Goal: Task Accomplishment & Management: Manage account settings

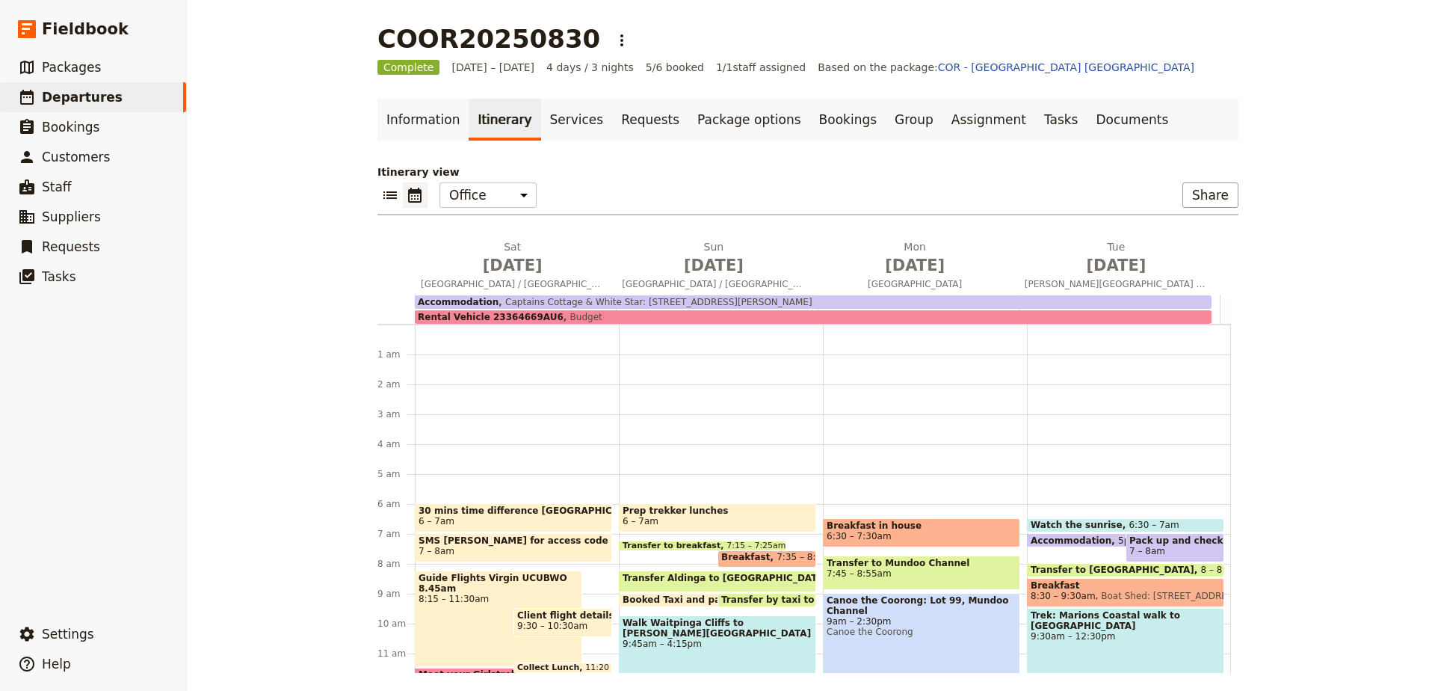
scroll to position [164, 0]
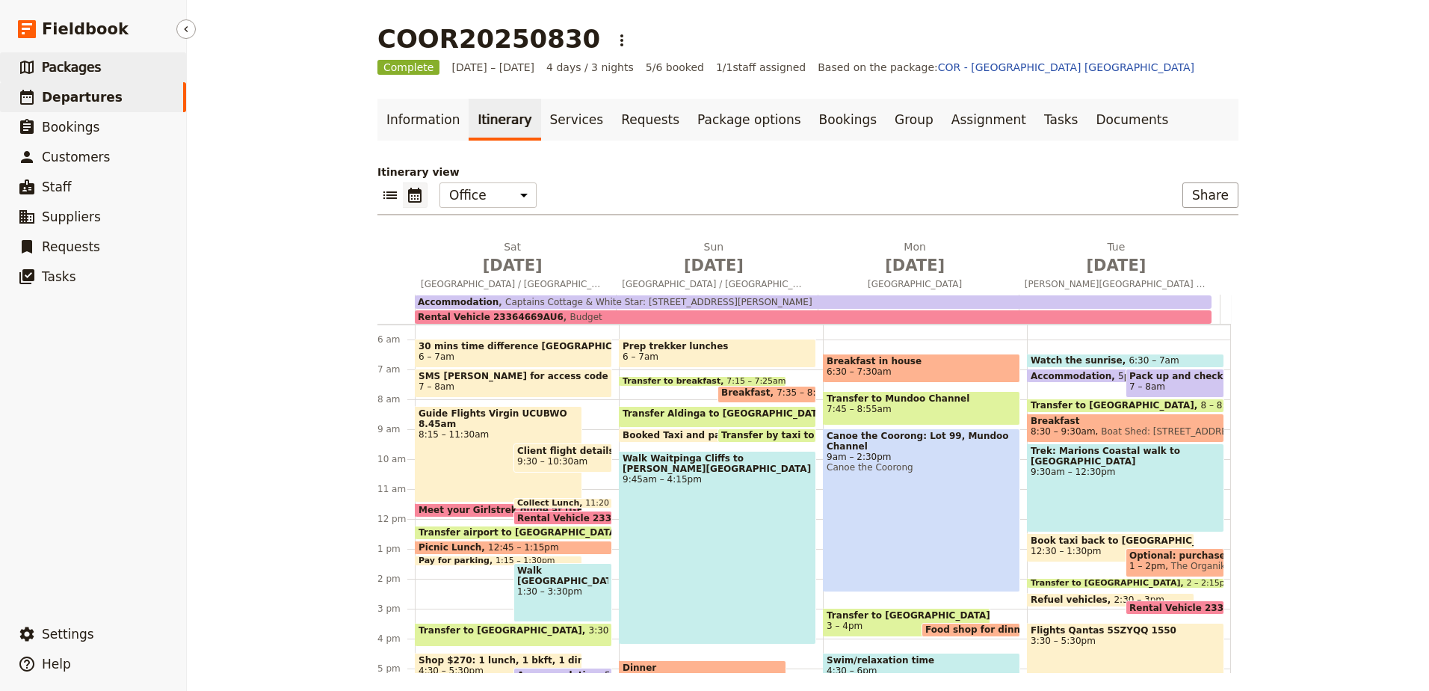
drag, startPoint x: 0, startPoint y: 0, endPoint x: 45, endPoint y: 72, distance: 84.6
click at [45, 72] on span "Packages" at bounding box center [71, 67] width 59 height 15
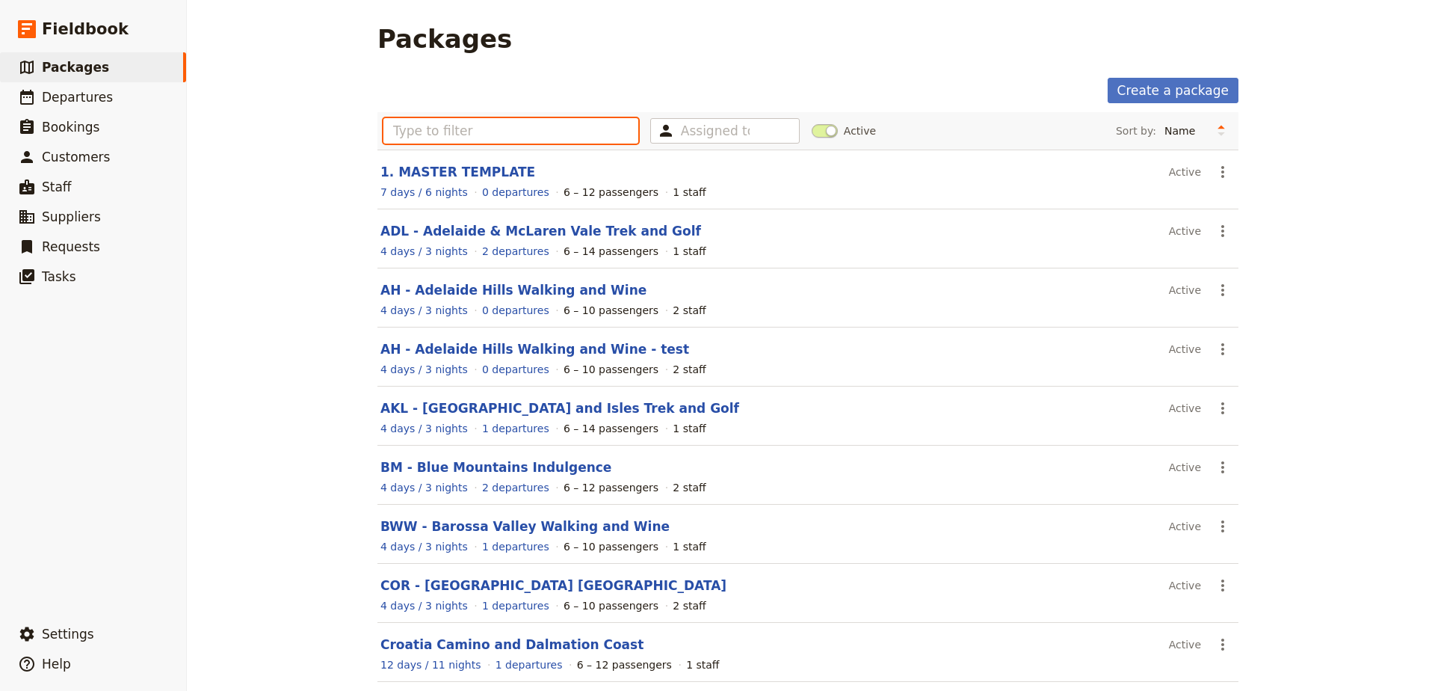
click at [525, 123] on input "text" at bounding box center [510, 130] width 255 height 25
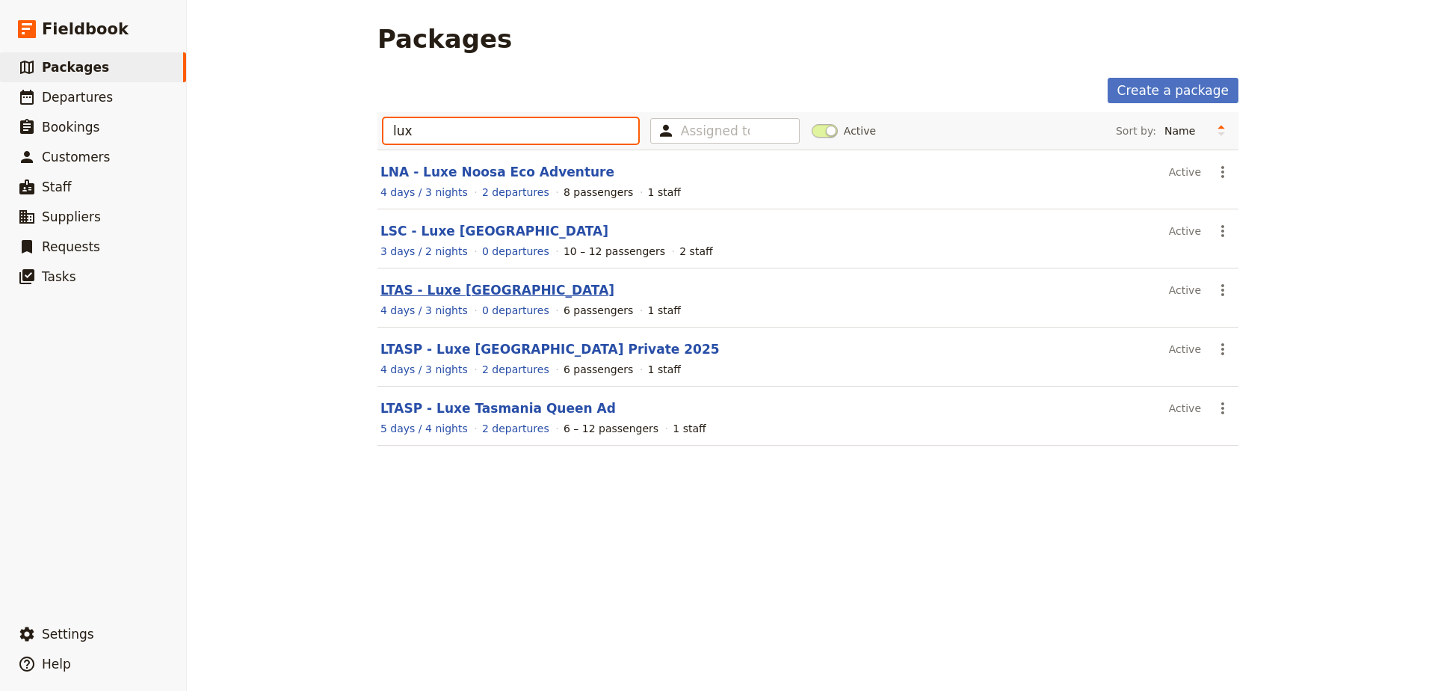
type input "lux"
click at [474, 291] on link "LTAS - Luxe [GEOGRAPHIC_DATA]" at bounding box center [497, 290] width 234 height 15
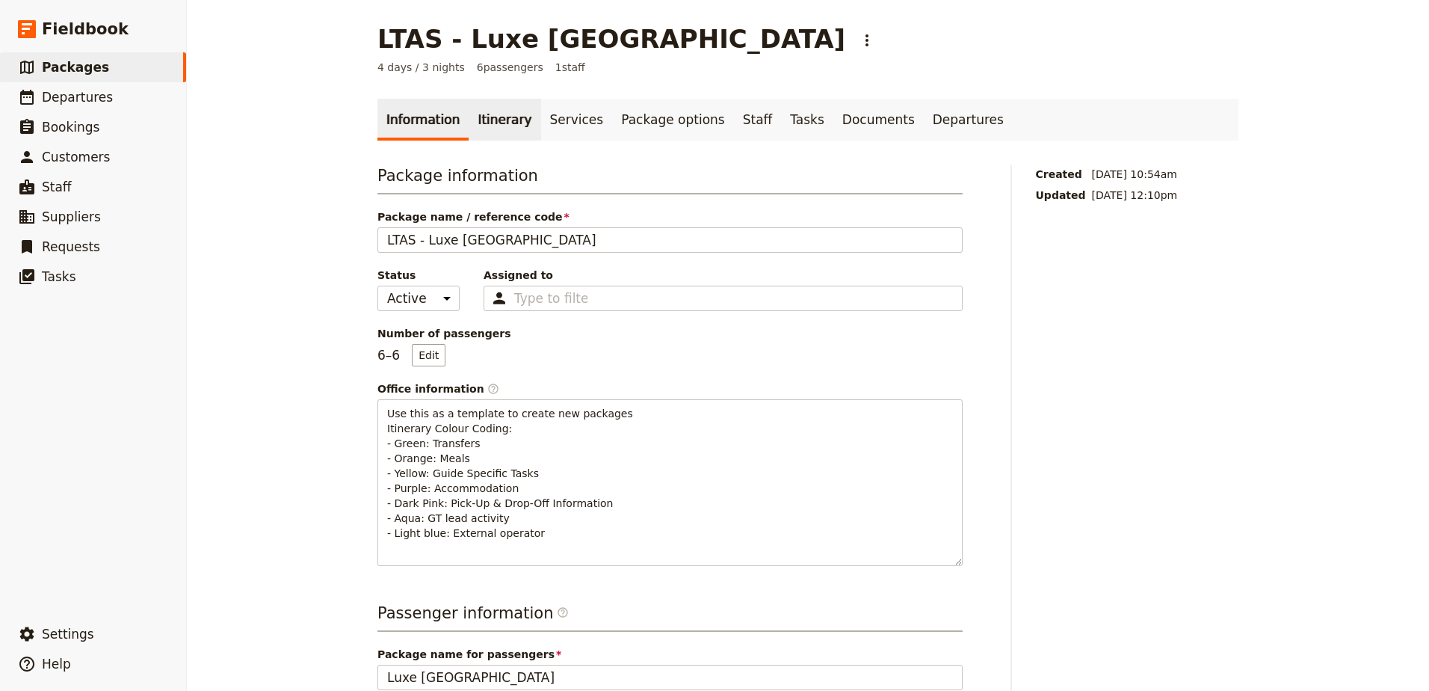
click at [493, 106] on link "Itinerary" at bounding box center [505, 120] width 72 height 42
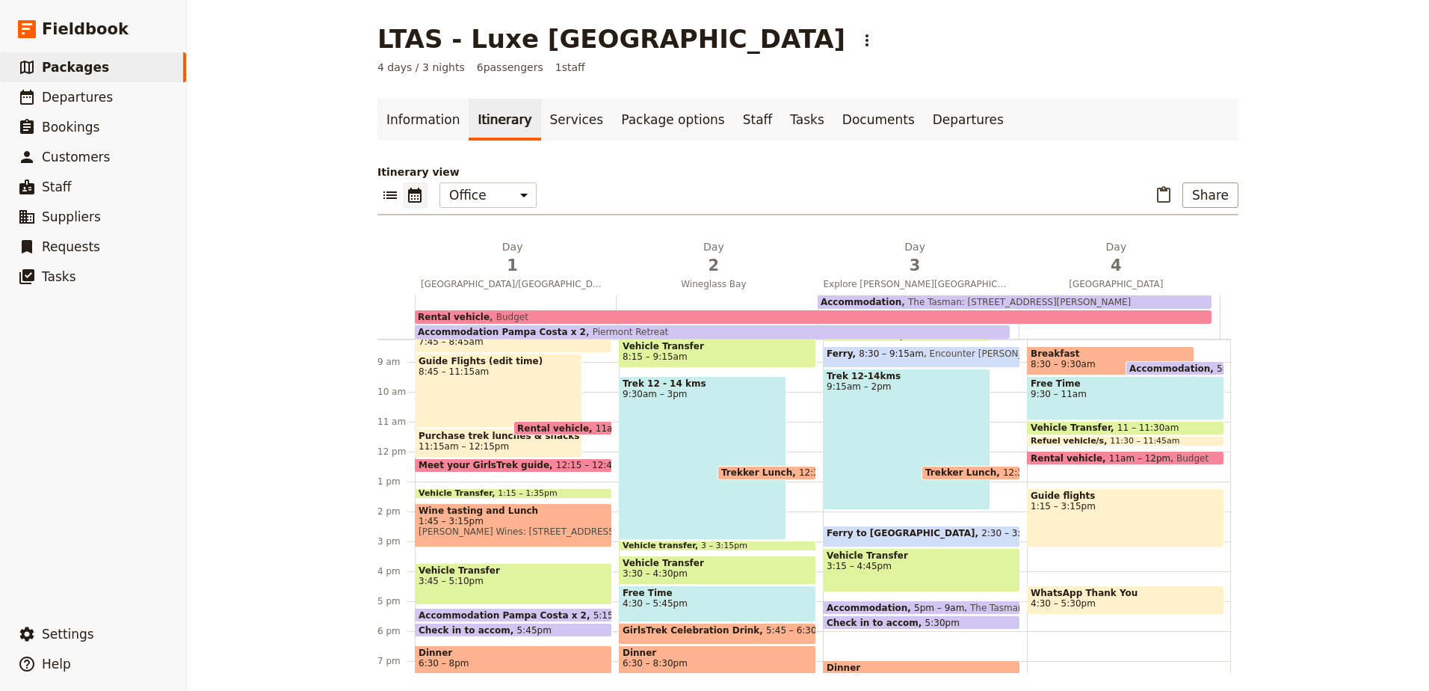
scroll to position [321, 0]
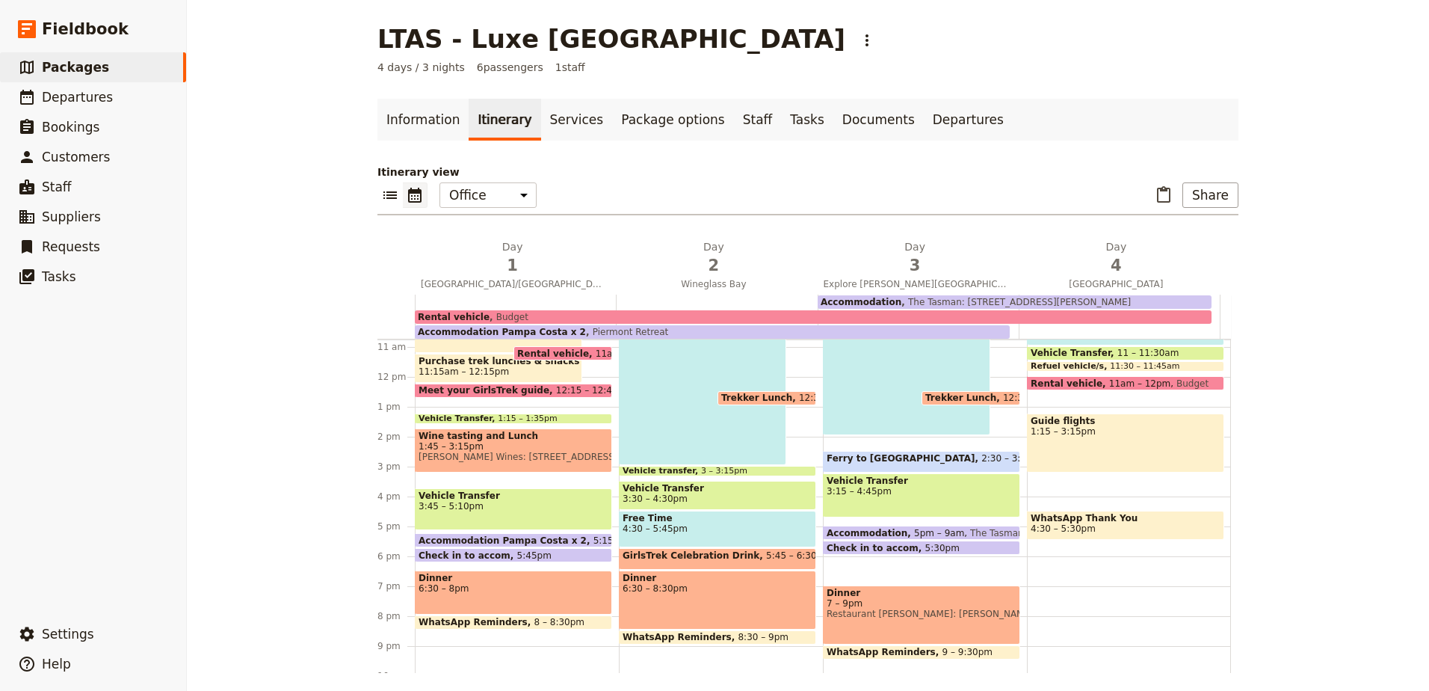
click at [522, 540] on span "Accommodation Pampa Costa x 2" at bounding box center [506, 540] width 175 height 10
select select "3"
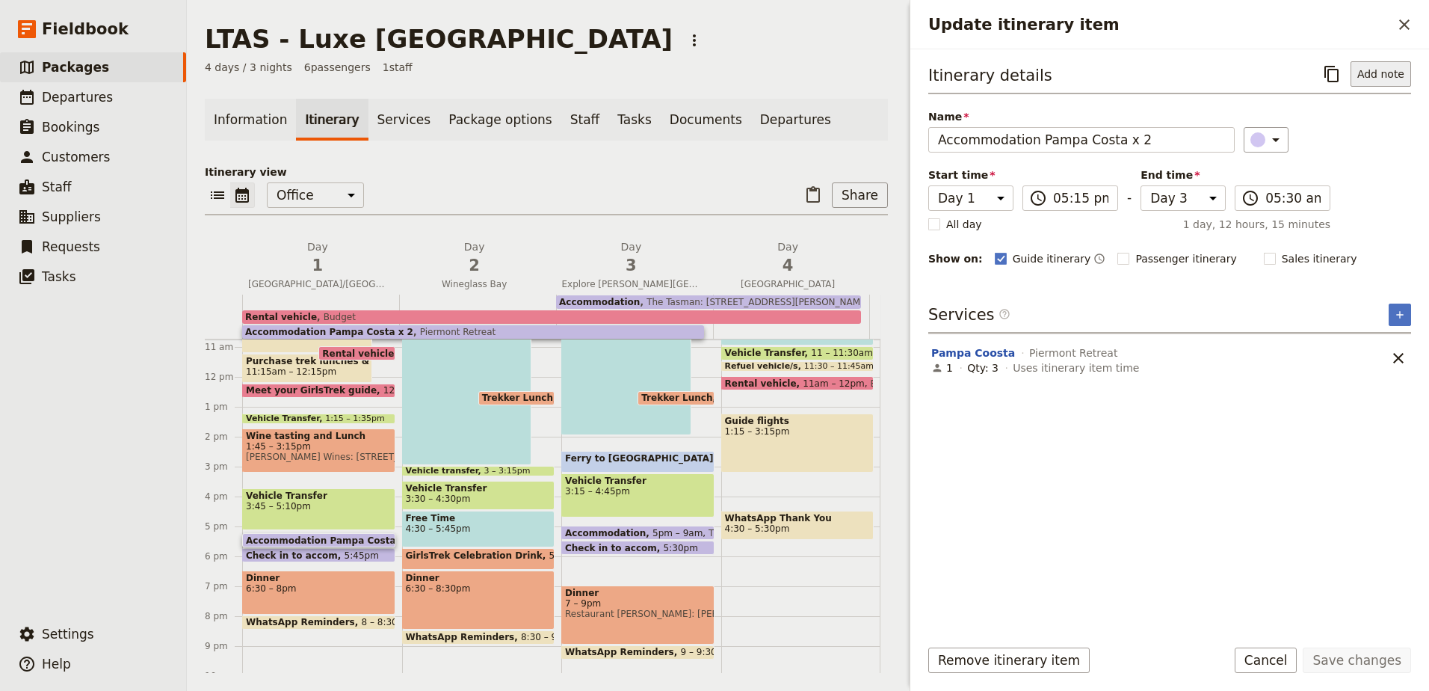
click at [1395, 67] on button "Add note" at bounding box center [1381, 73] width 61 height 25
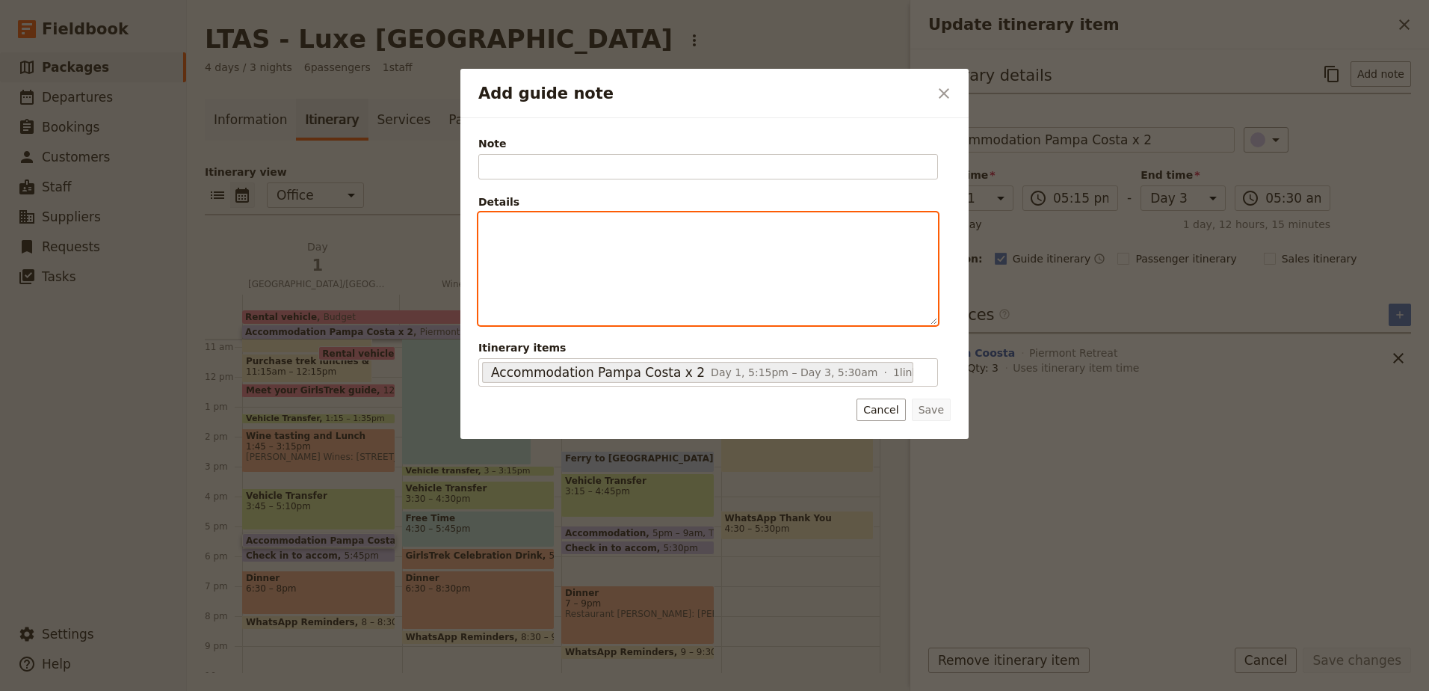
click at [629, 231] on p "Add guide note" at bounding box center [708, 226] width 440 height 15
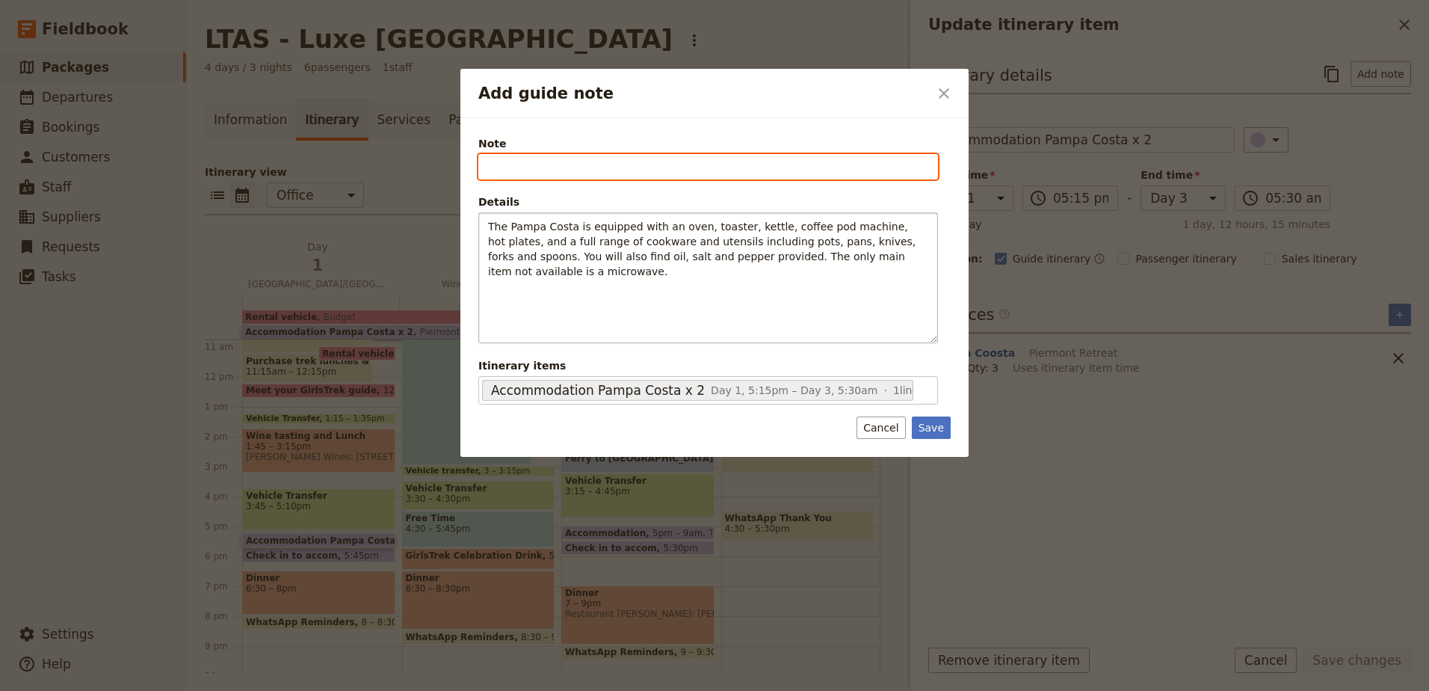
click at [633, 159] on input "Note" at bounding box center [708, 166] width 460 height 25
type input "Pampa Costa facilities"
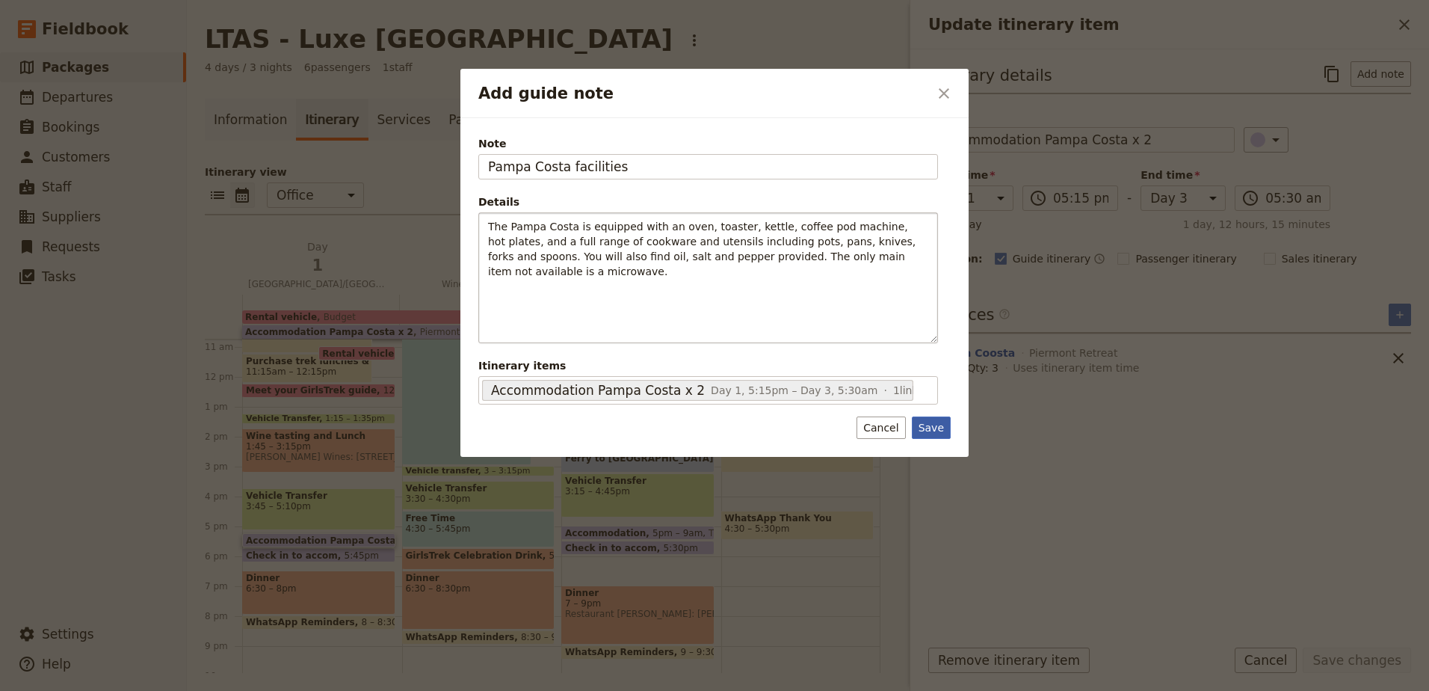
click at [931, 416] on button "Save" at bounding box center [931, 427] width 39 height 22
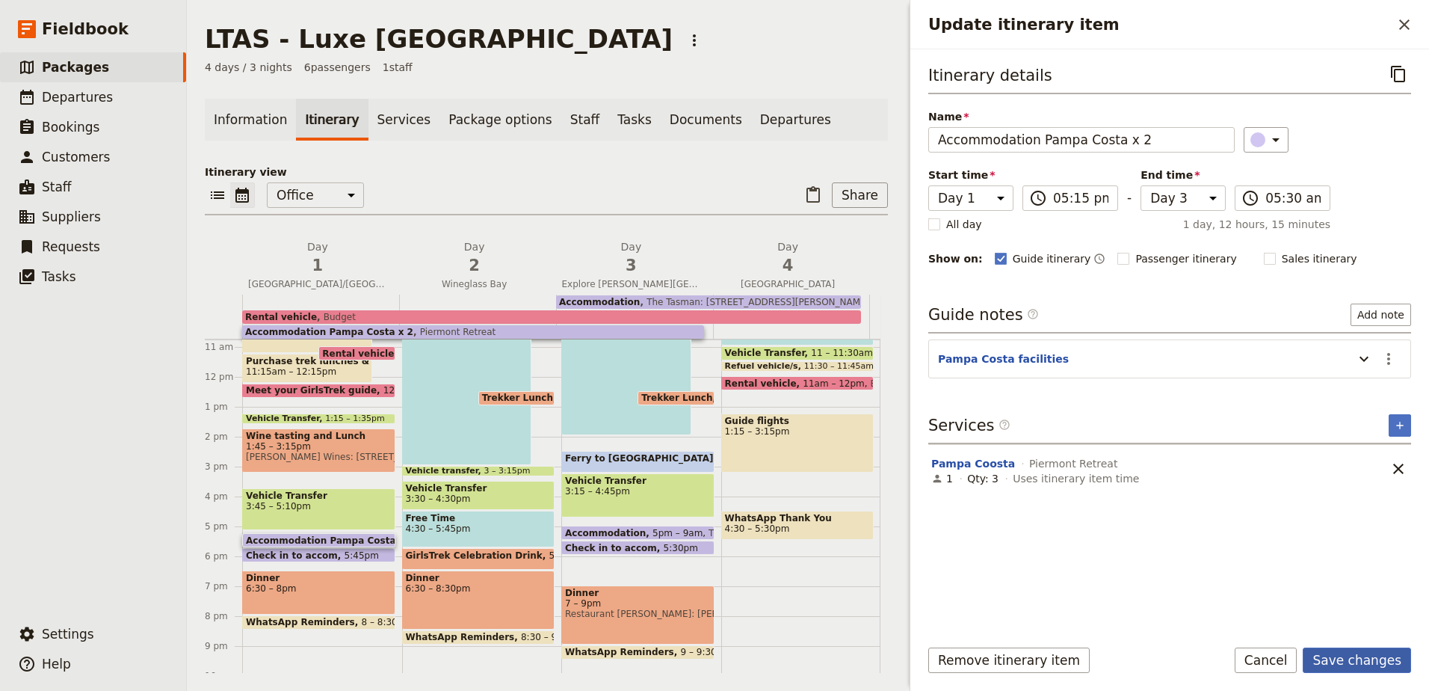
click at [1349, 659] on button "Save changes" at bounding box center [1357, 659] width 108 height 25
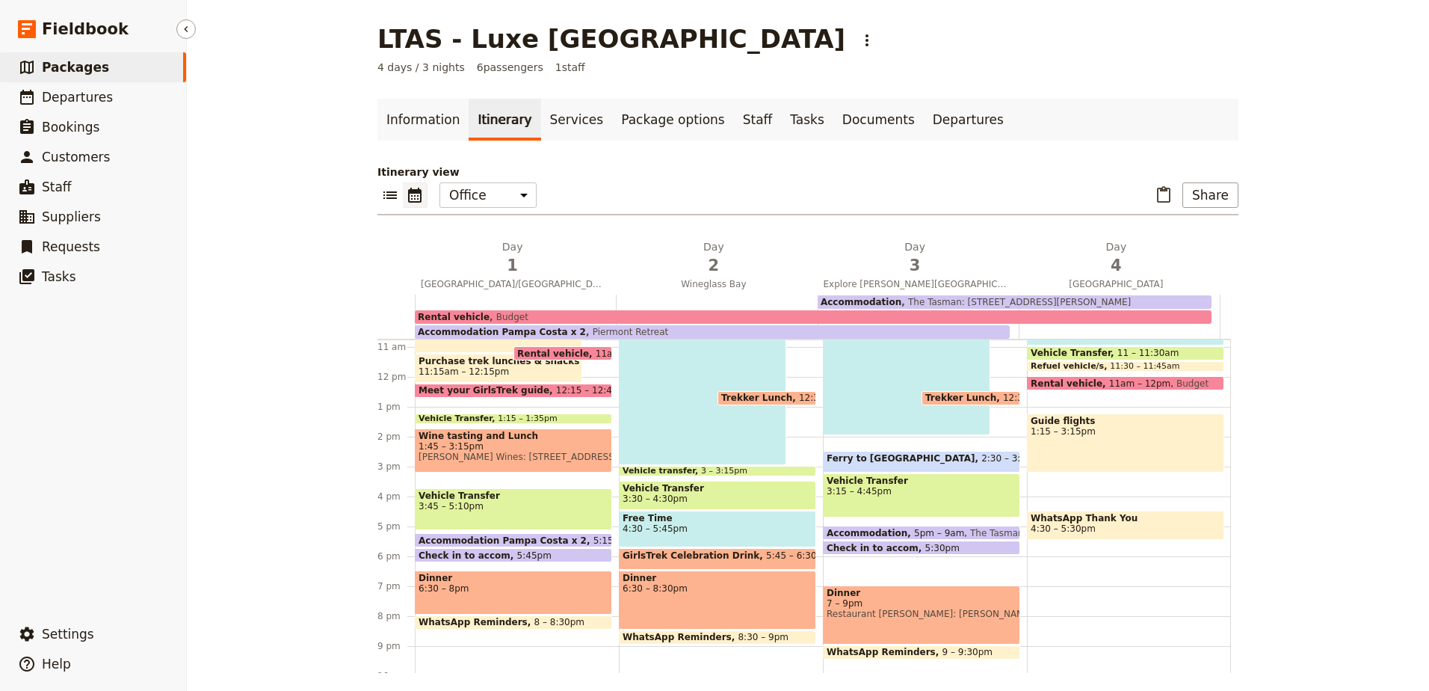
click at [120, 66] on link "​ Packages" at bounding box center [93, 67] width 186 height 30
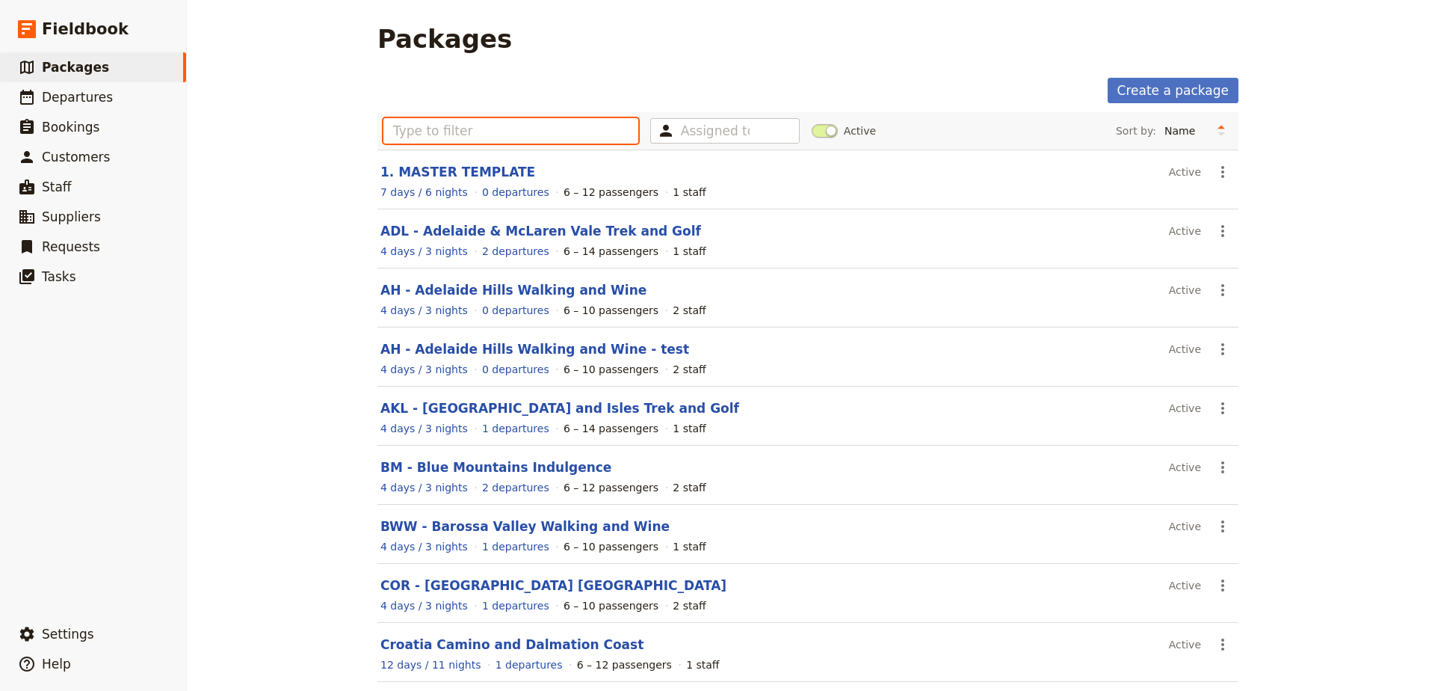
click at [508, 132] on input "text" at bounding box center [510, 130] width 255 height 25
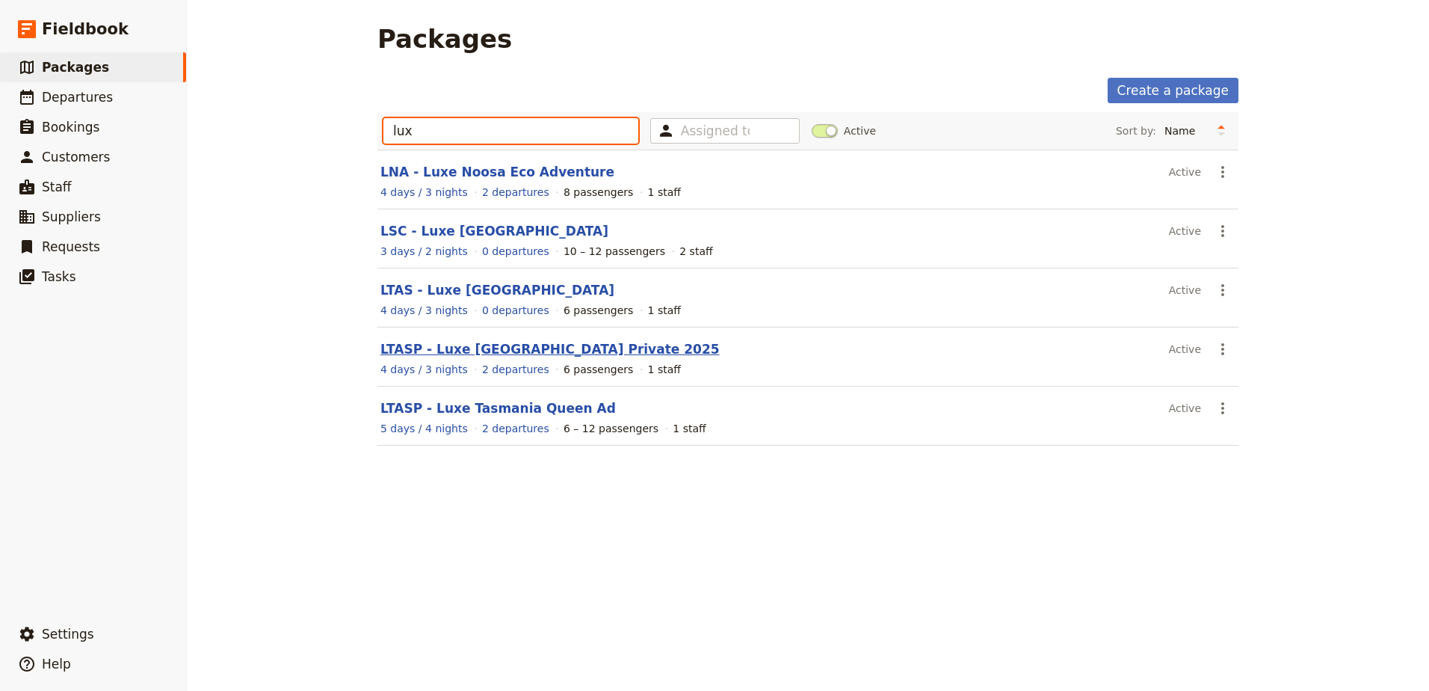
type input "lux"
click at [470, 347] on link "LTASP - Luxe [GEOGRAPHIC_DATA] Private 2025" at bounding box center [549, 349] width 339 height 15
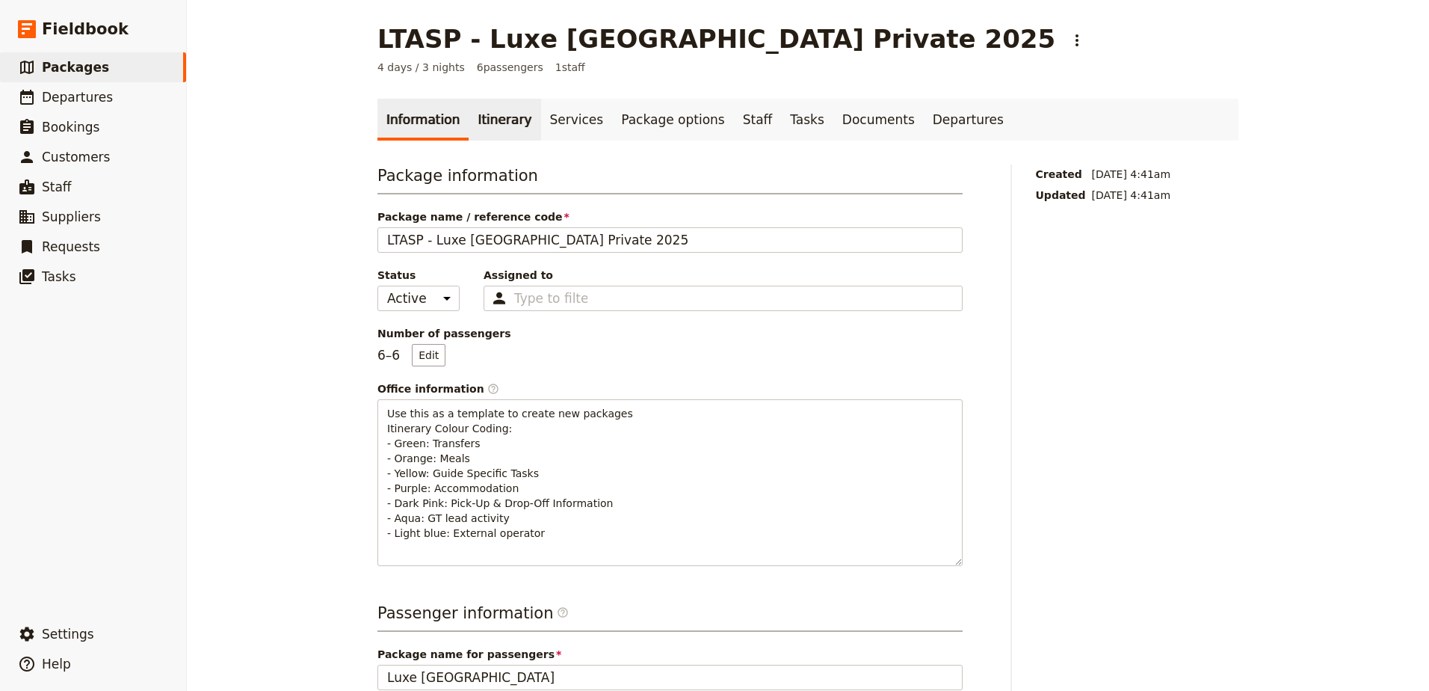
click at [493, 132] on link "Itinerary" at bounding box center [505, 120] width 72 height 42
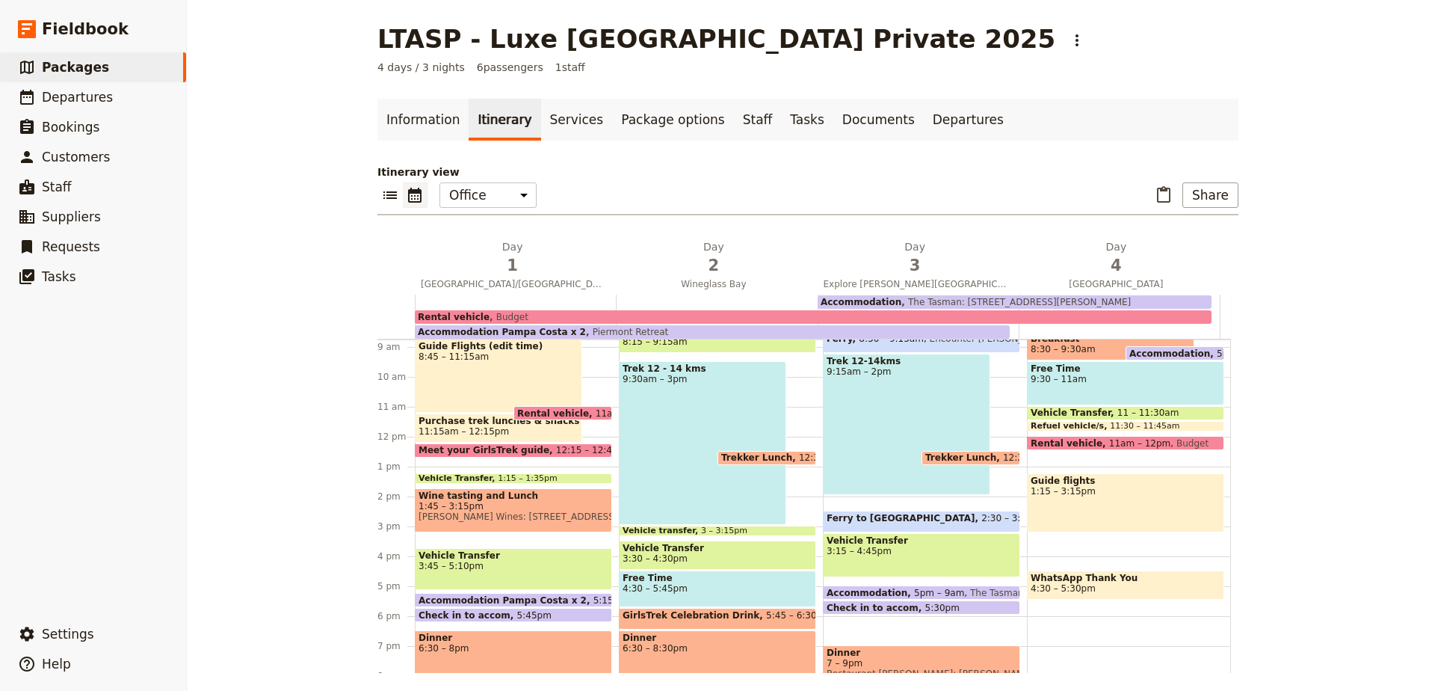
scroll to position [384, 0]
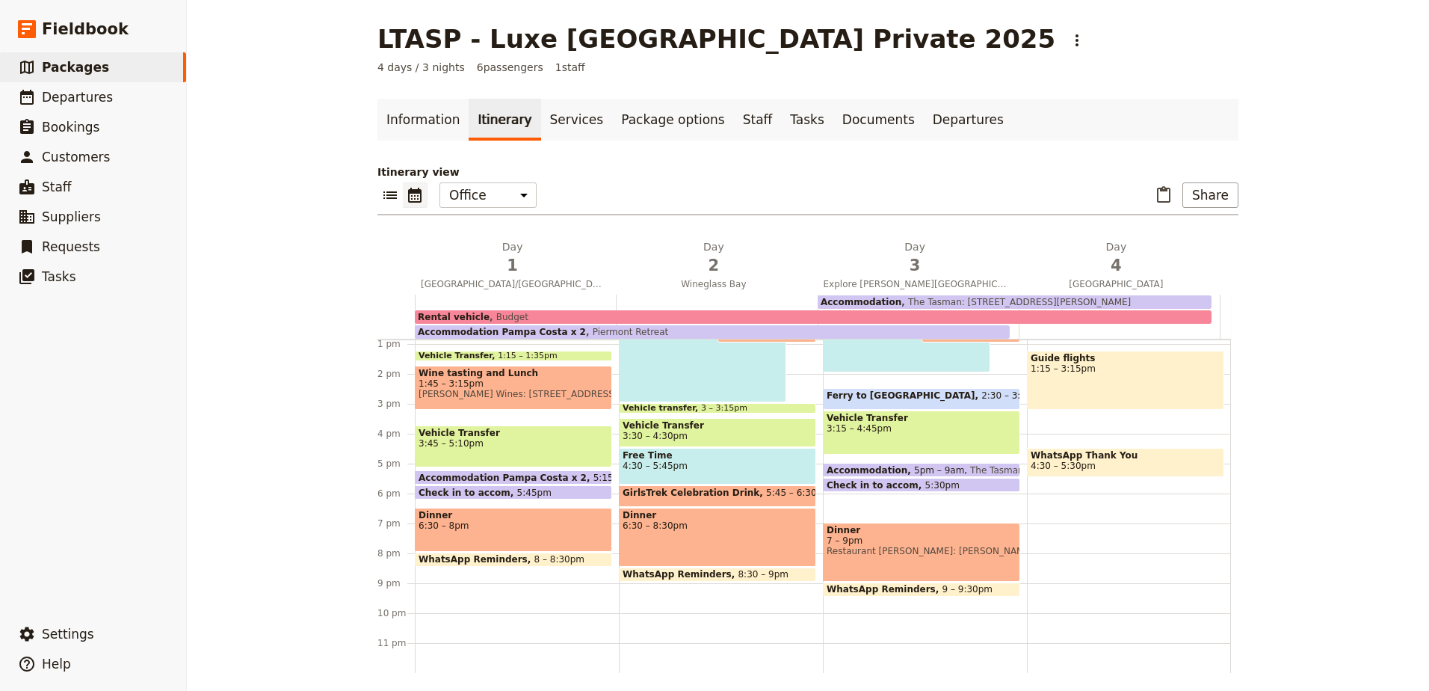
click at [496, 476] on span "Accommodation Pampa Costa x 2" at bounding box center [506, 477] width 175 height 10
select select "3"
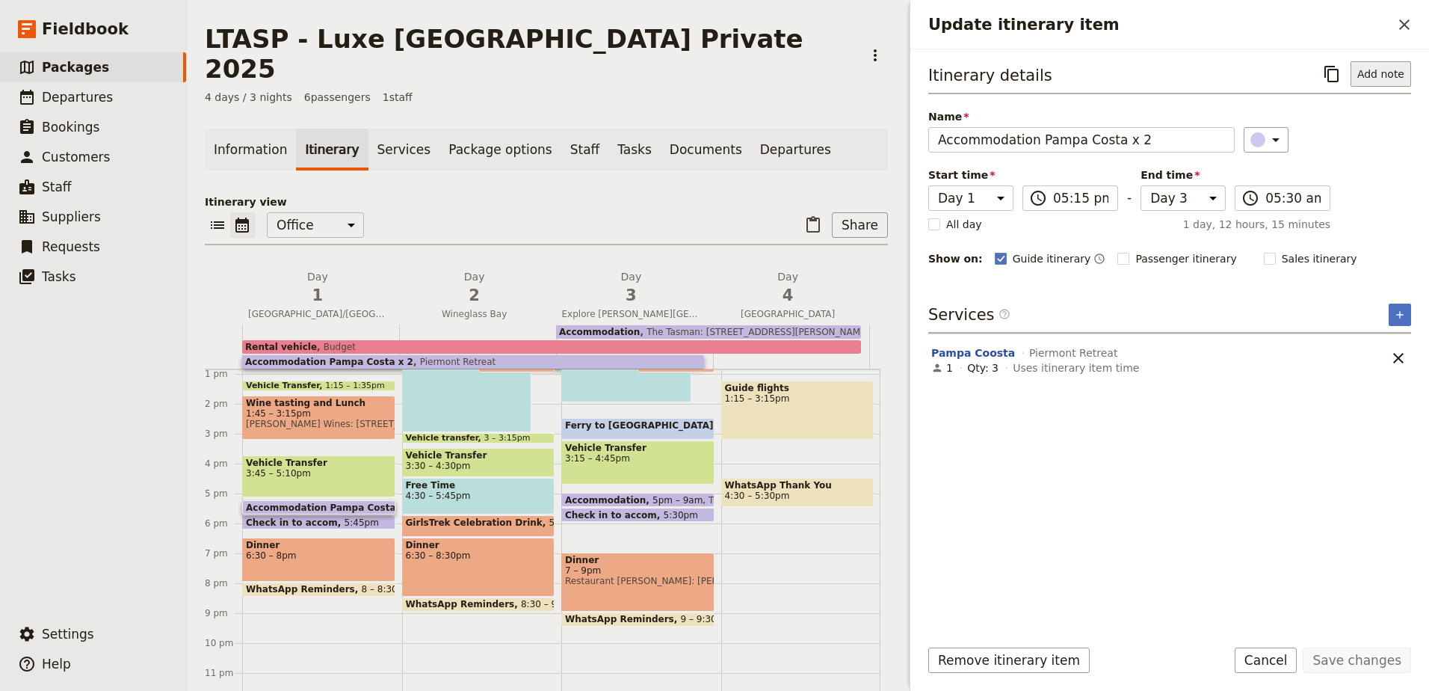
click at [1382, 77] on button "Add note" at bounding box center [1381, 73] width 61 height 25
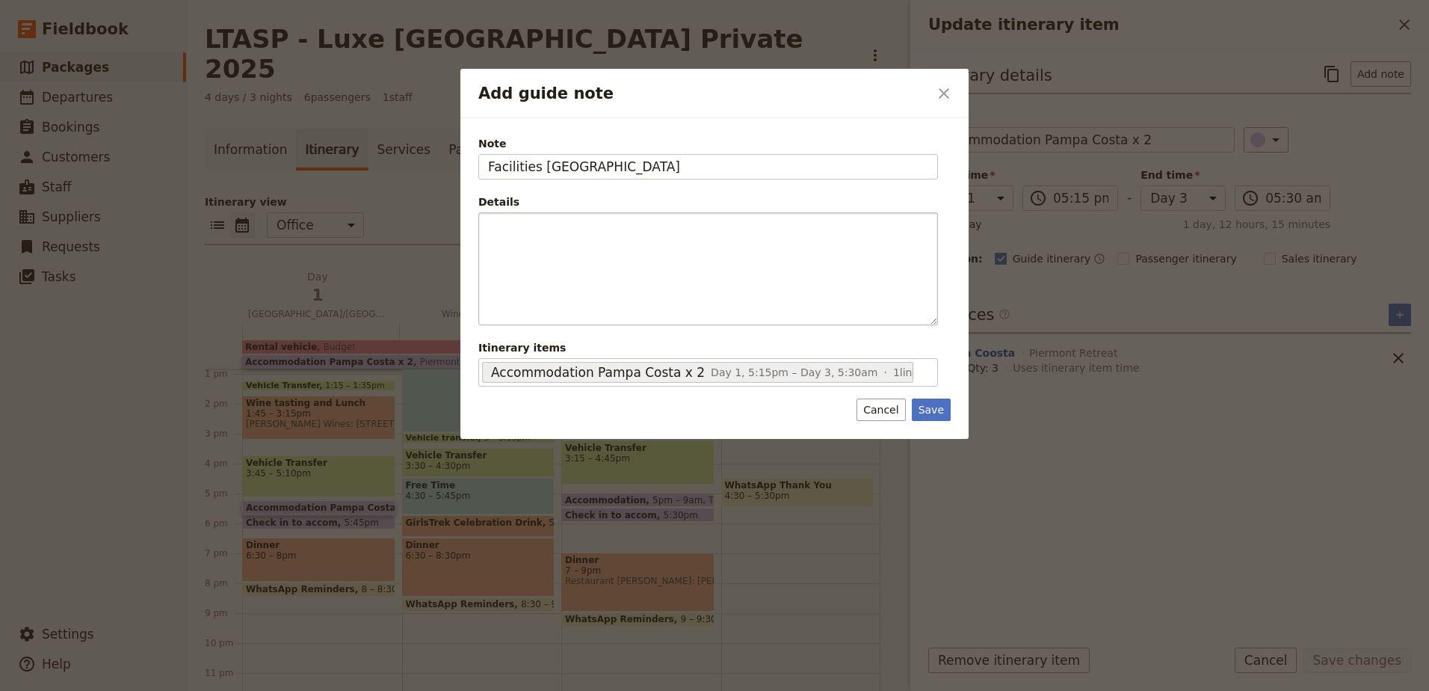
type input "Facilities [GEOGRAPHIC_DATA]"
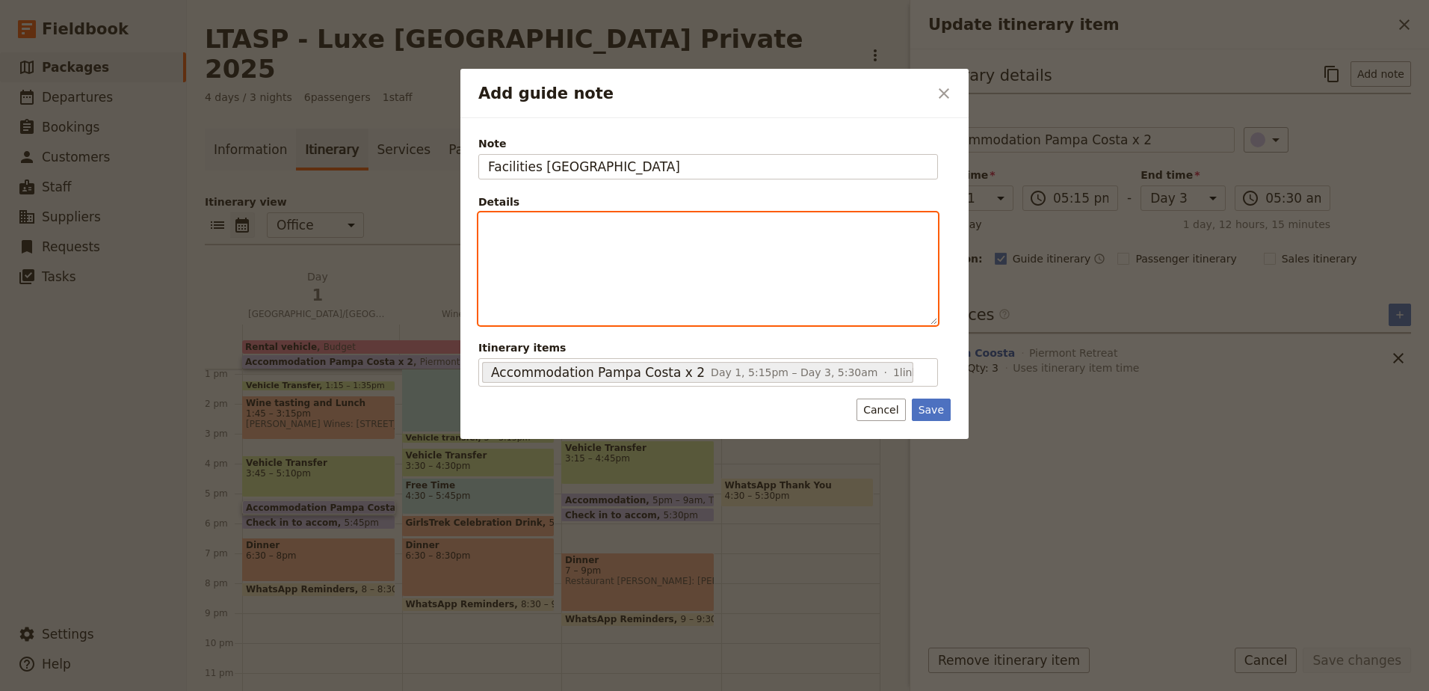
click at [797, 253] on div "Add guide note" at bounding box center [708, 268] width 458 height 111
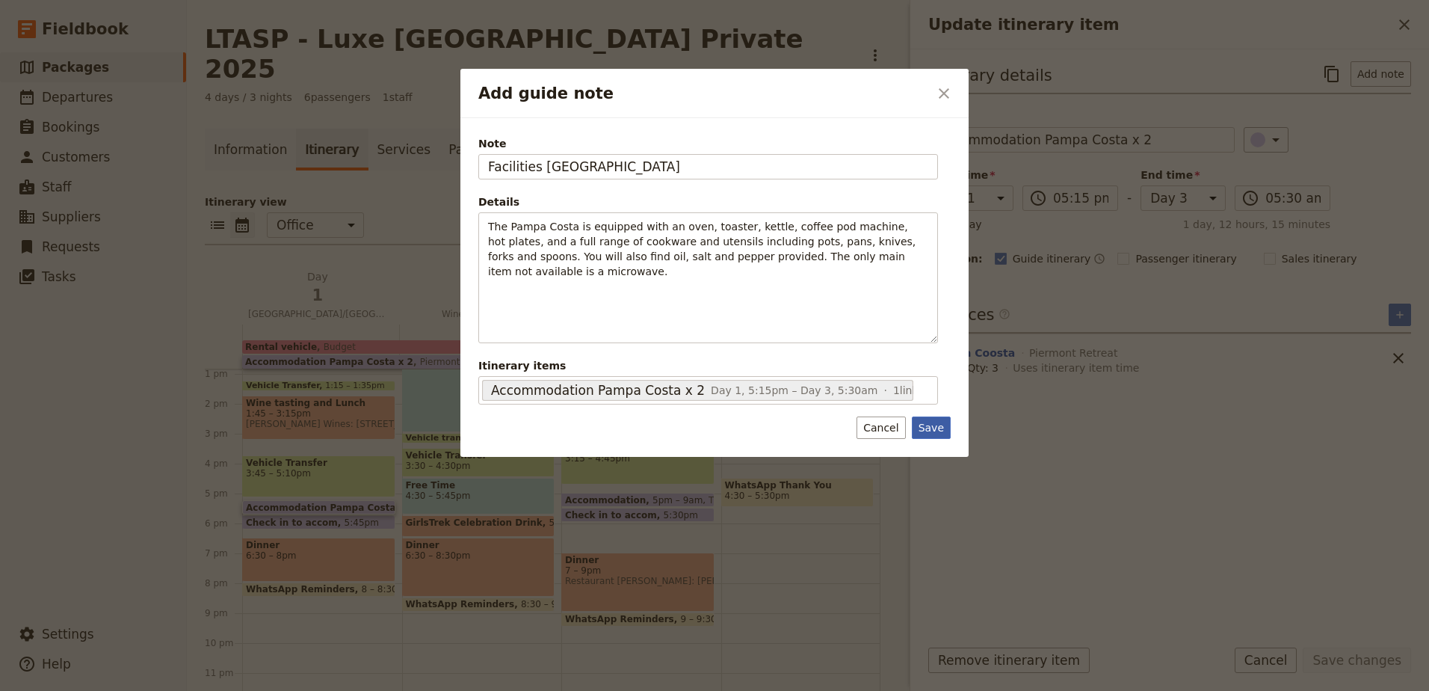
click at [943, 419] on button "Save" at bounding box center [931, 427] width 39 height 22
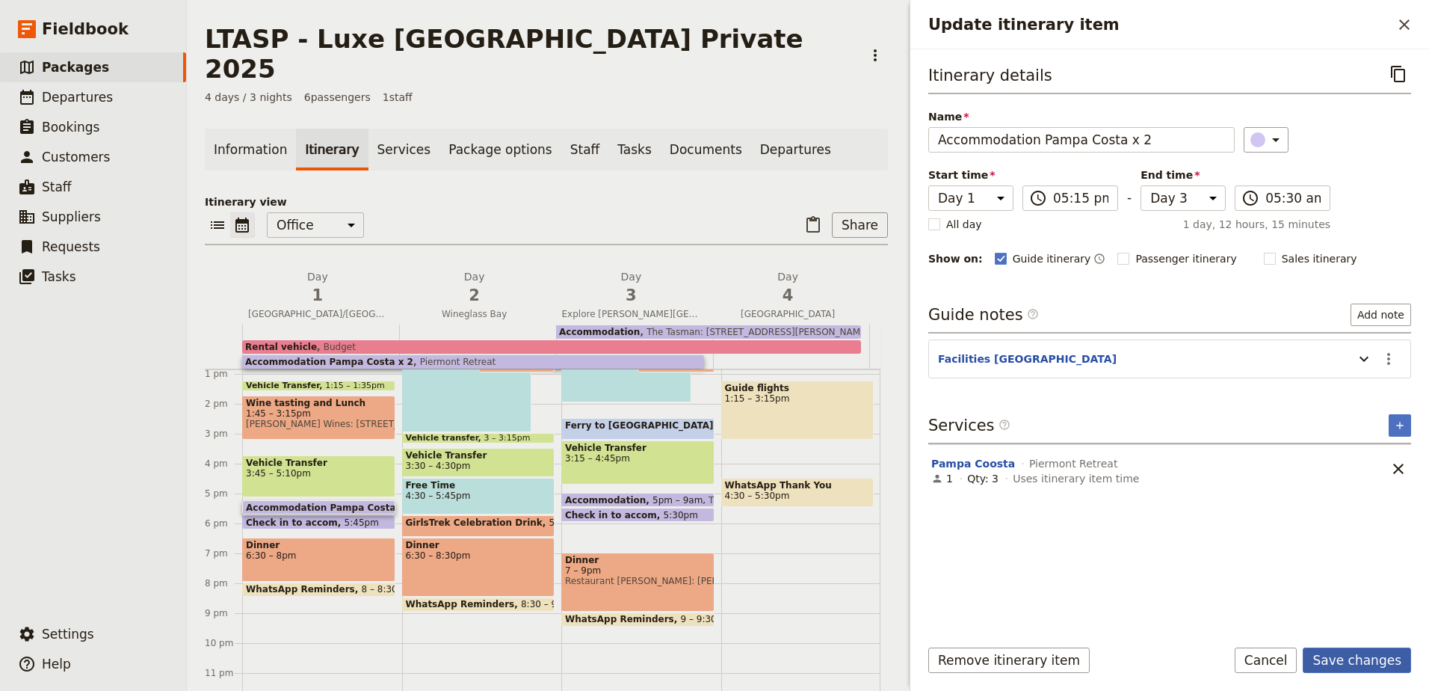
click at [1339, 659] on button "Save changes" at bounding box center [1357, 659] width 108 height 25
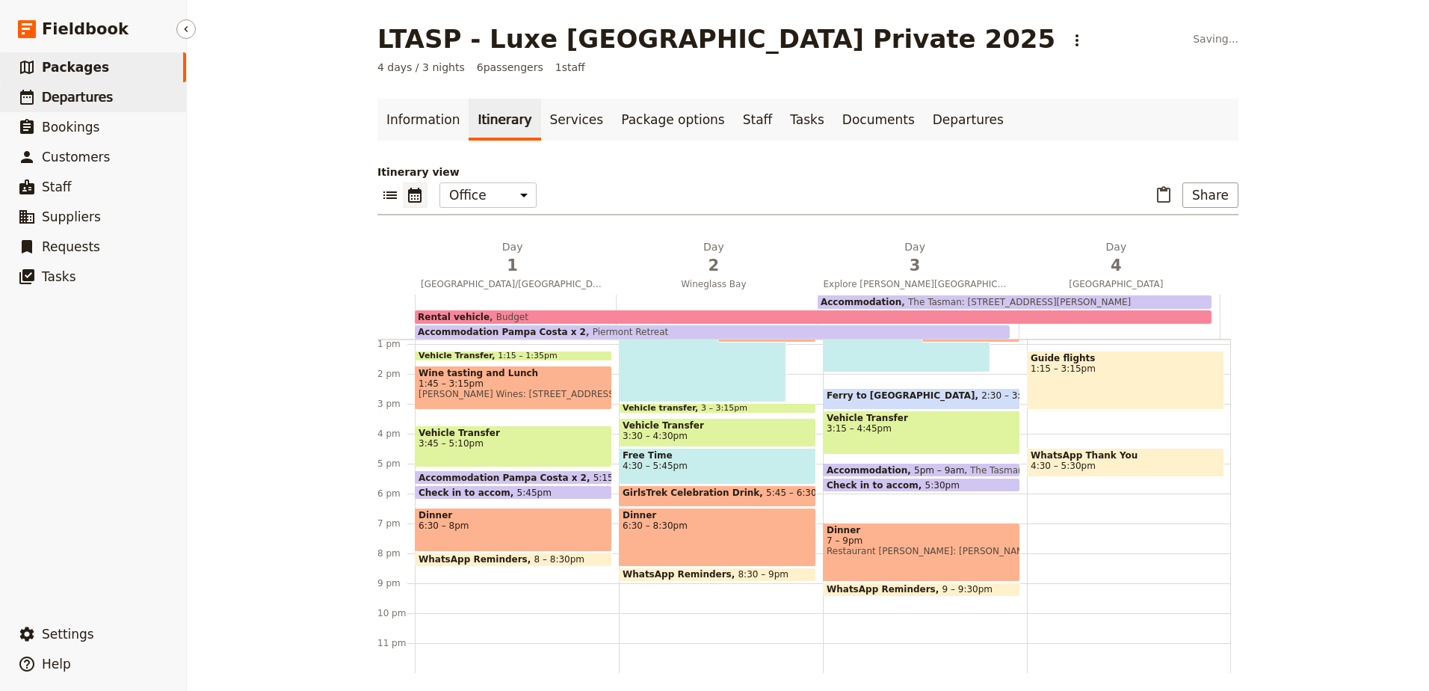
click at [81, 90] on span "Departures" at bounding box center [77, 97] width 71 height 15
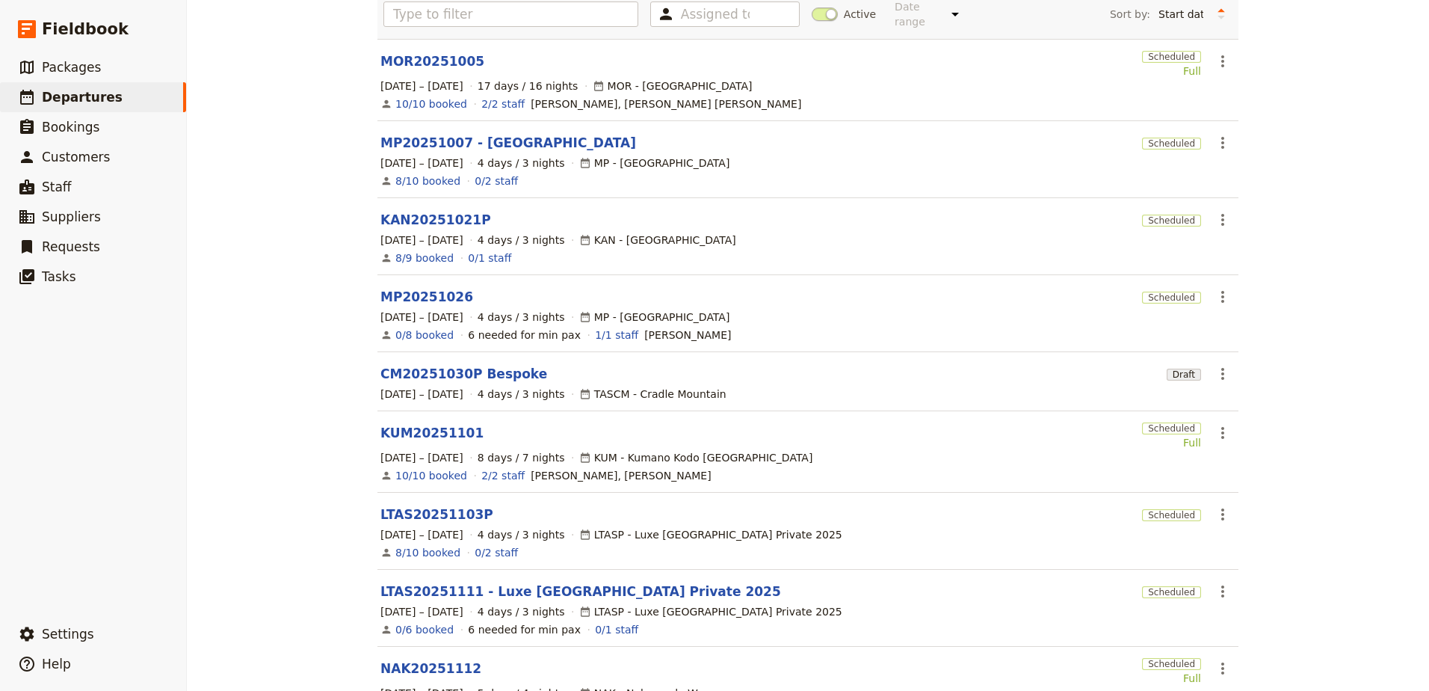
scroll to position [149, 0]
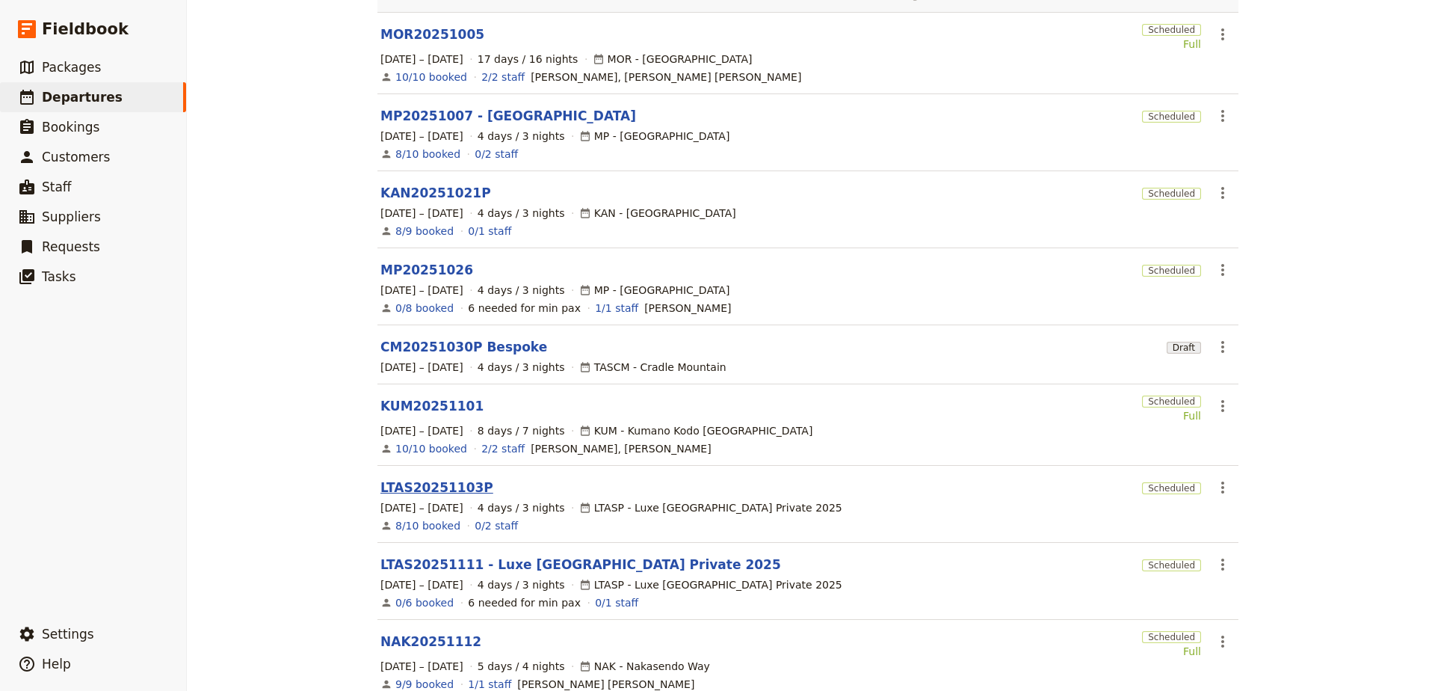
click at [431, 478] on link "LTAS20251103P" at bounding box center [436, 487] width 113 height 18
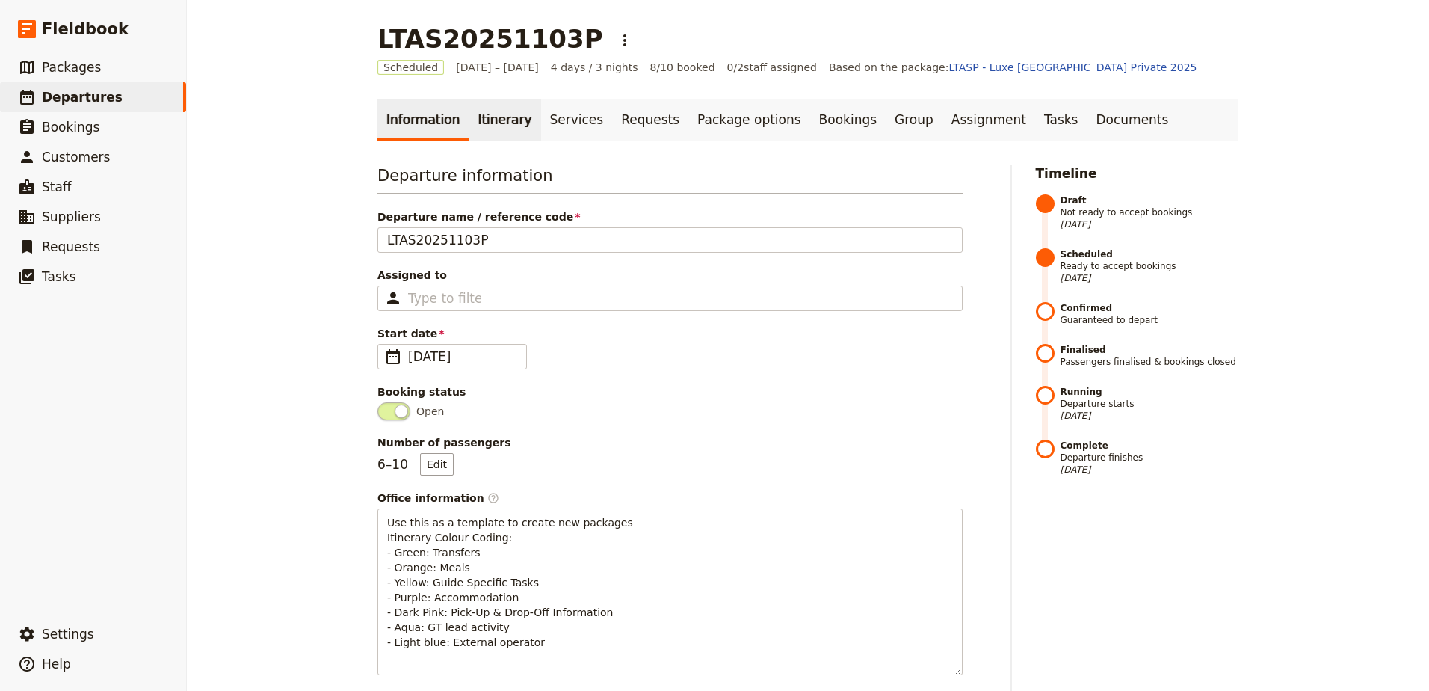
click at [473, 99] on link "Itinerary" at bounding box center [505, 120] width 72 height 42
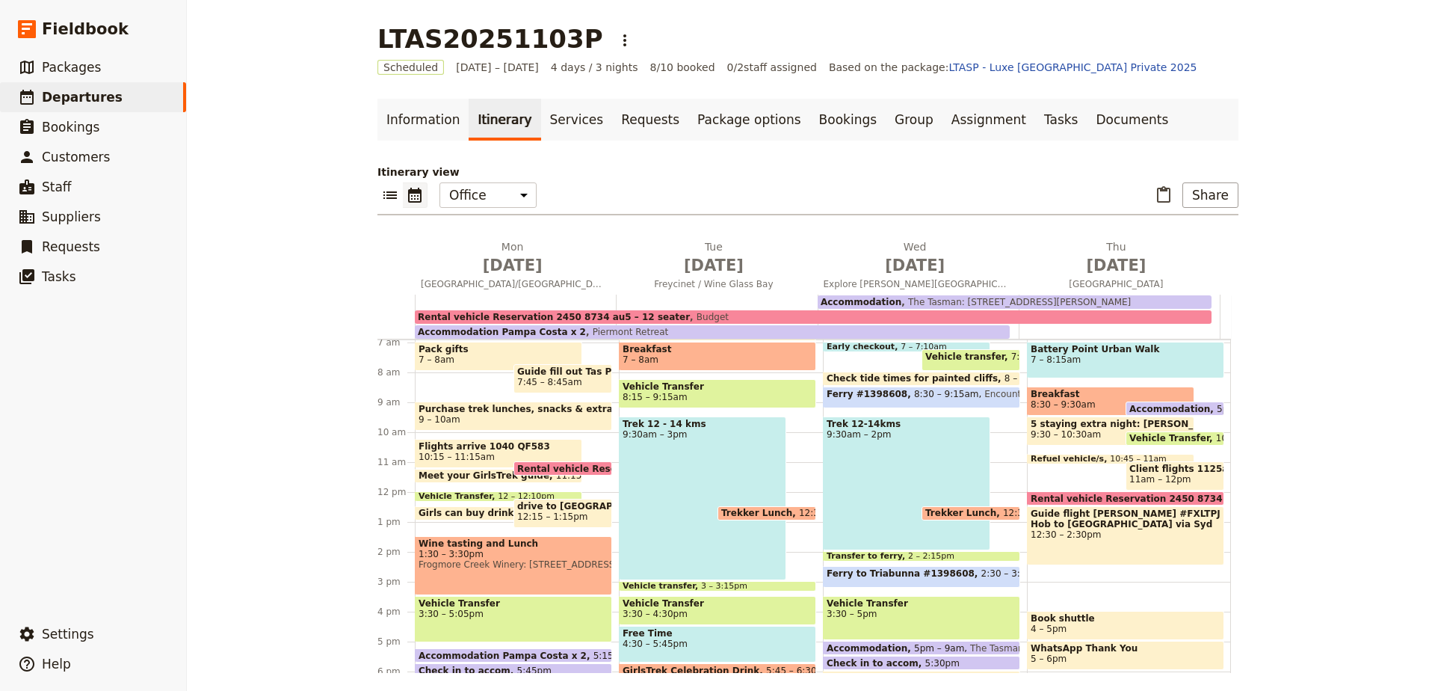
scroll to position [284, 0]
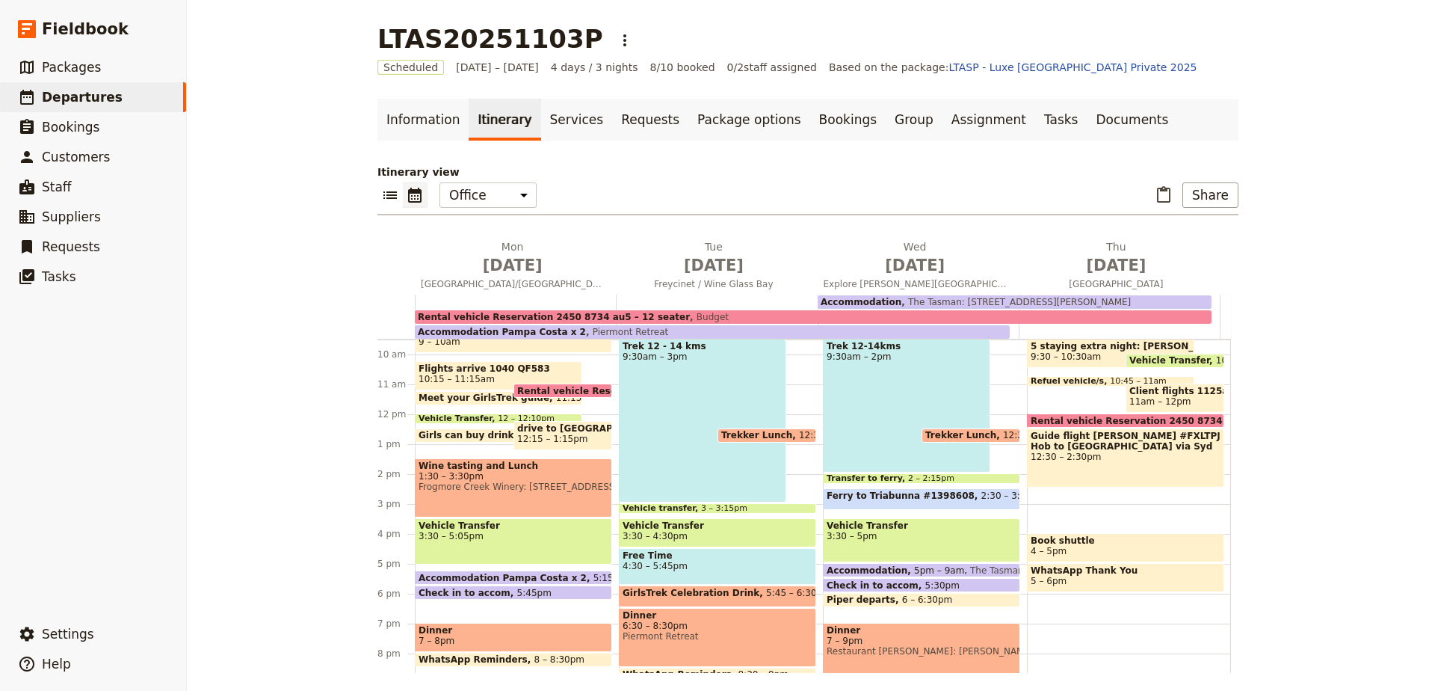
click at [546, 577] on span "Accommodation Pampa Costa x 2" at bounding box center [506, 578] width 175 height 10
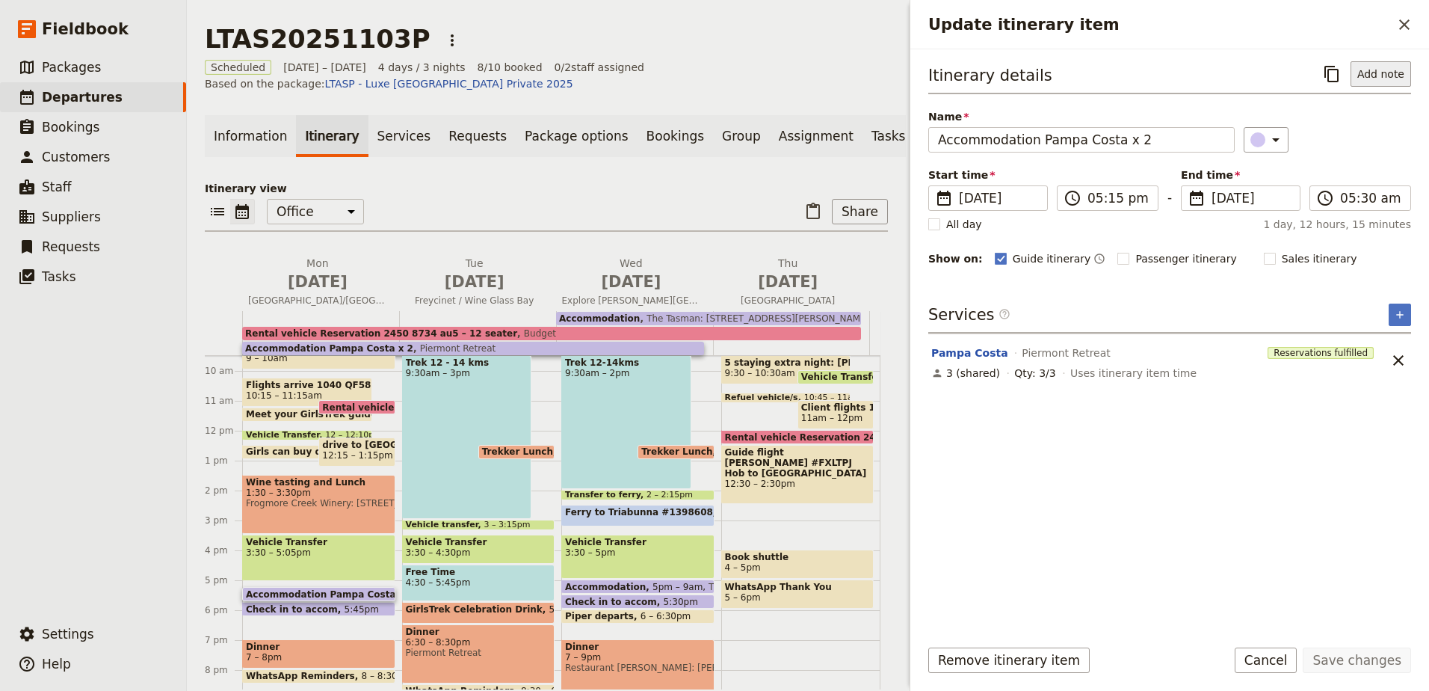
click at [1381, 70] on button "Add note" at bounding box center [1381, 73] width 61 height 25
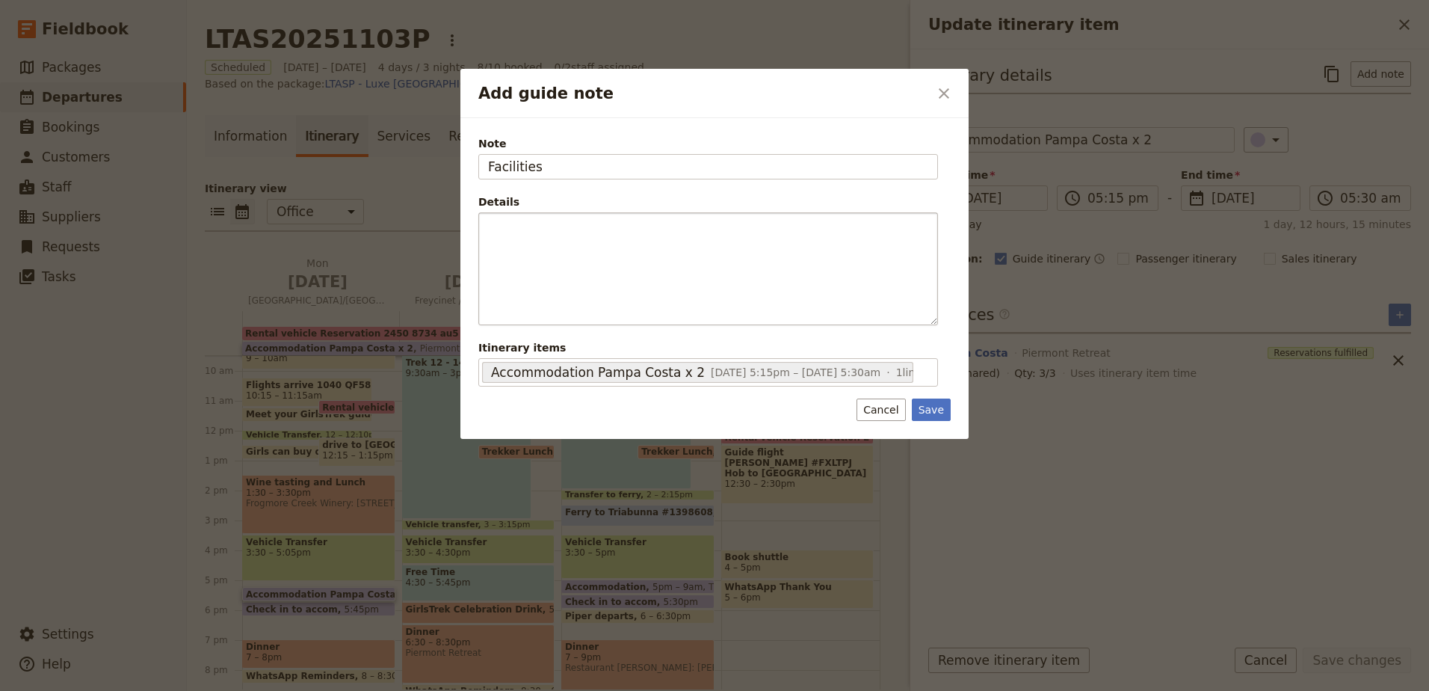
type input "Facilities"
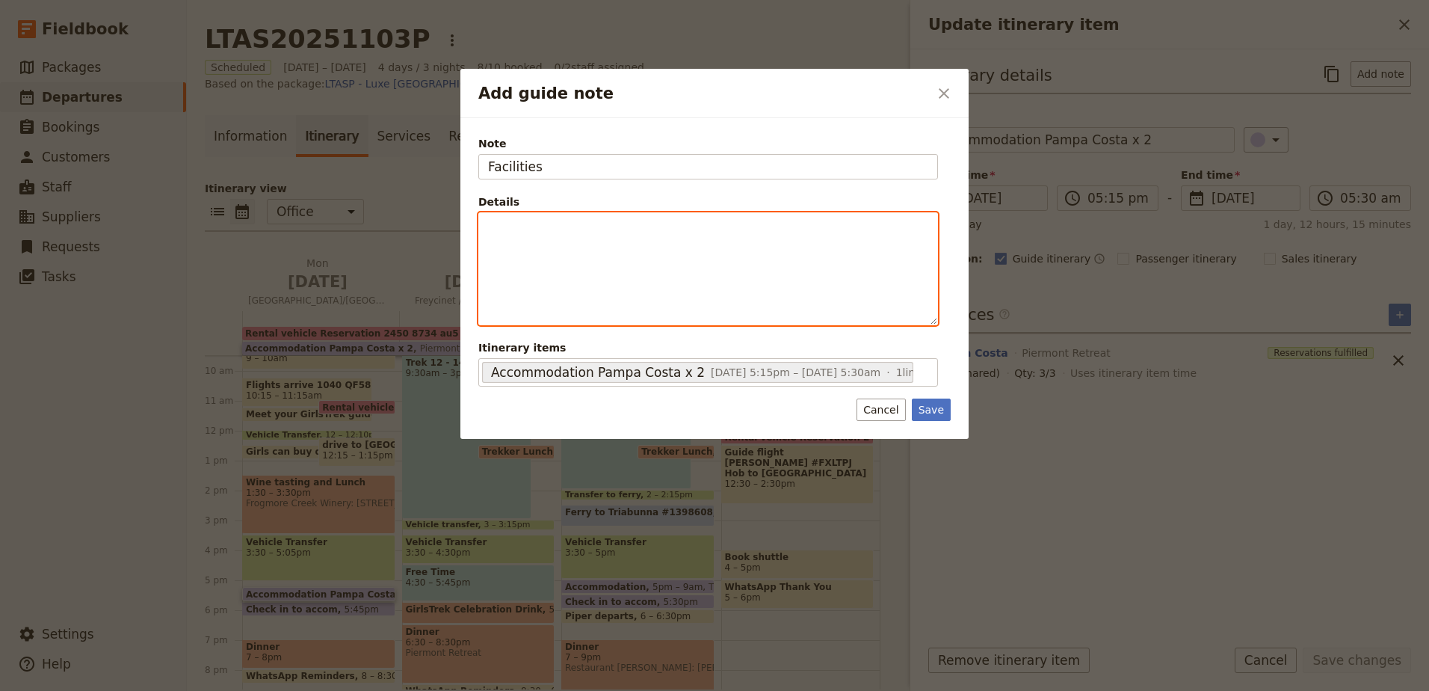
click at [683, 221] on p "Add guide note" at bounding box center [708, 226] width 440 height 15
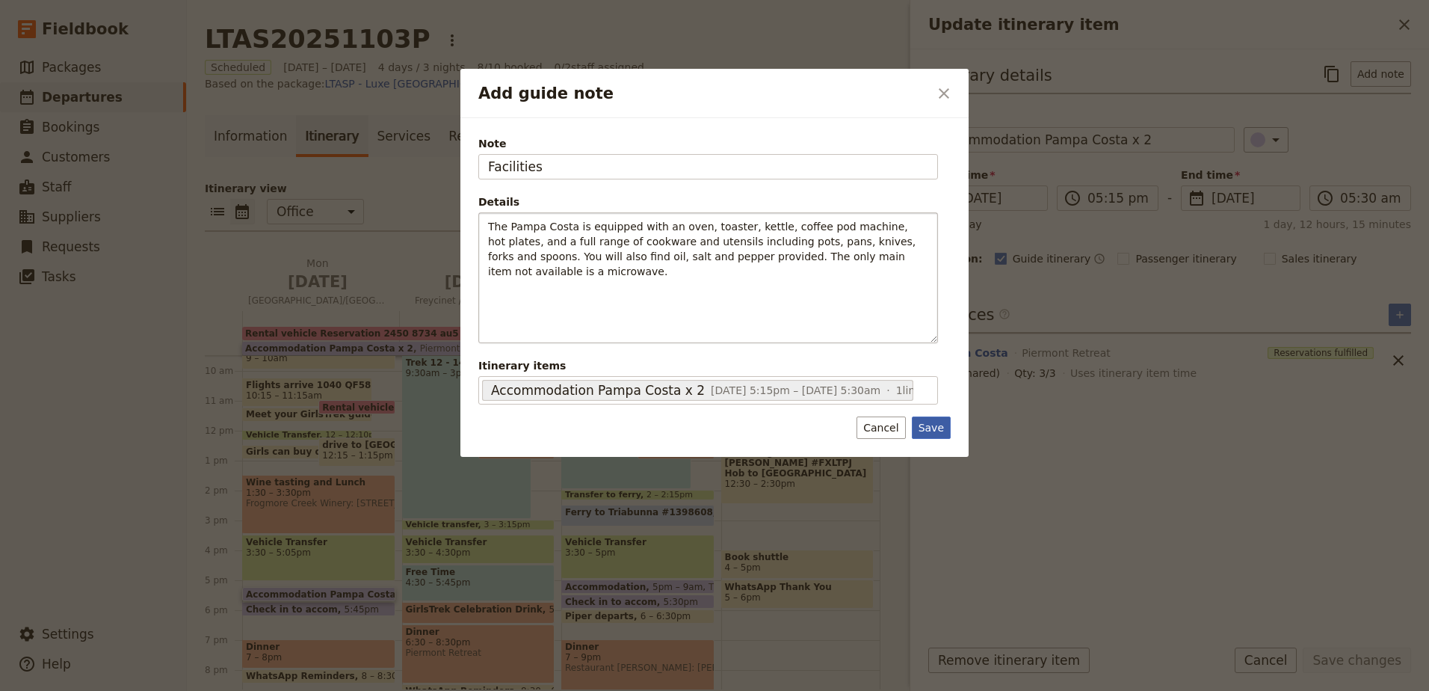
click at [930, 419] on button "Save" at bounding box center [931, 427] width 39 height 22
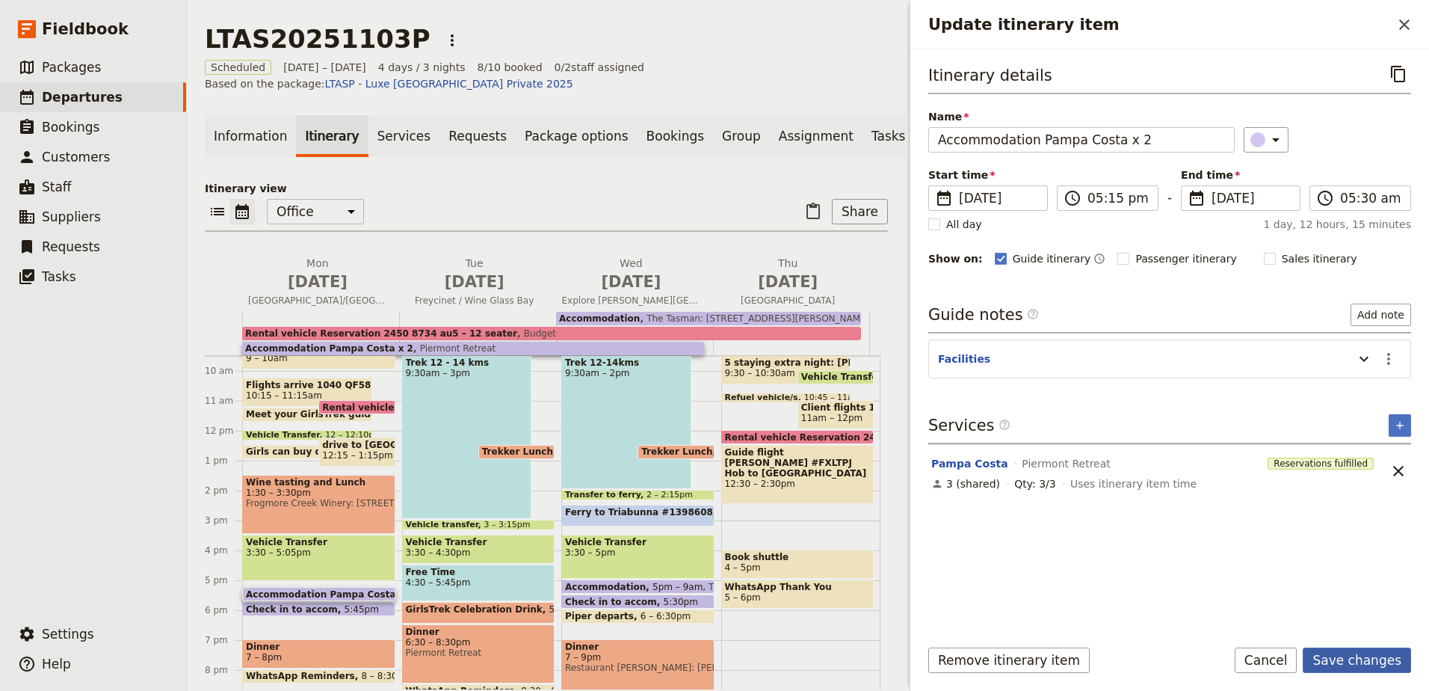
click at [1348, 652] on button "Save changes" at bounding box center [1357, 659] width 108 height 25
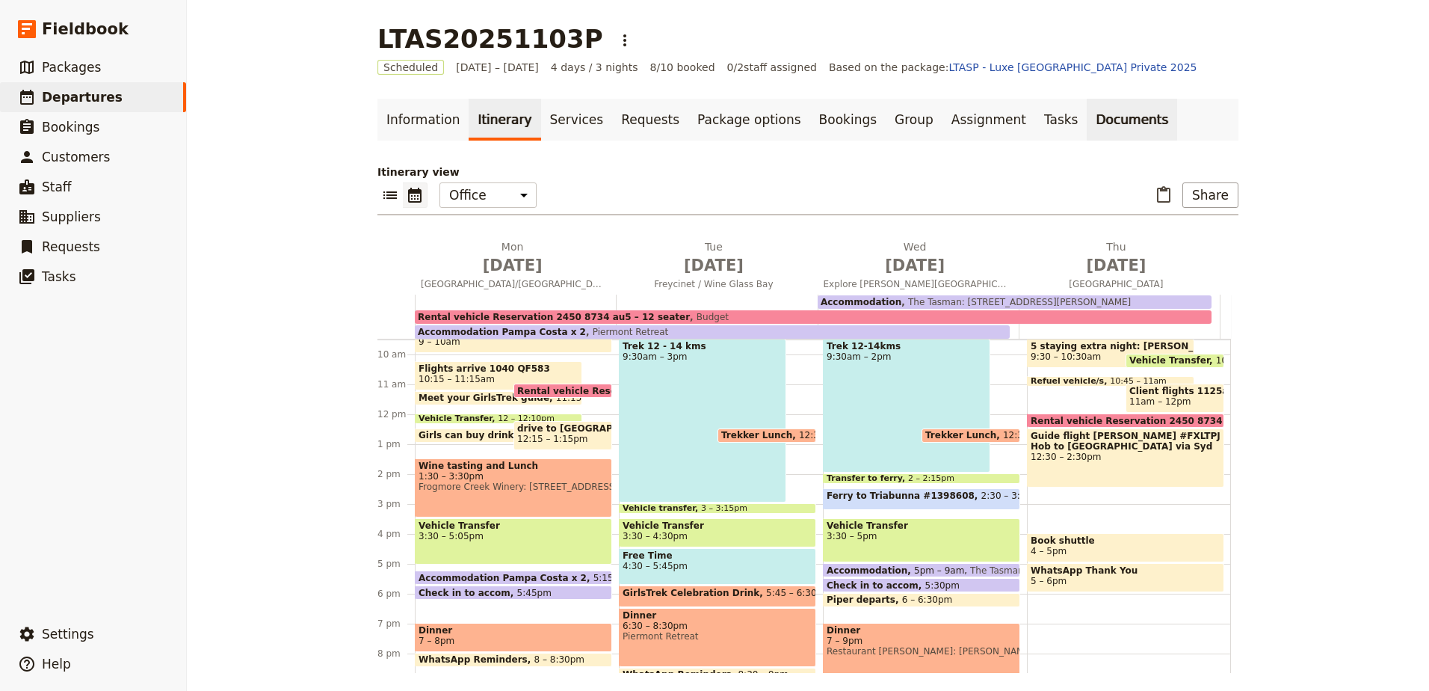
click at [1087, 126] on link "Documents" at bounding box center [1132, 120] width 90 height 42
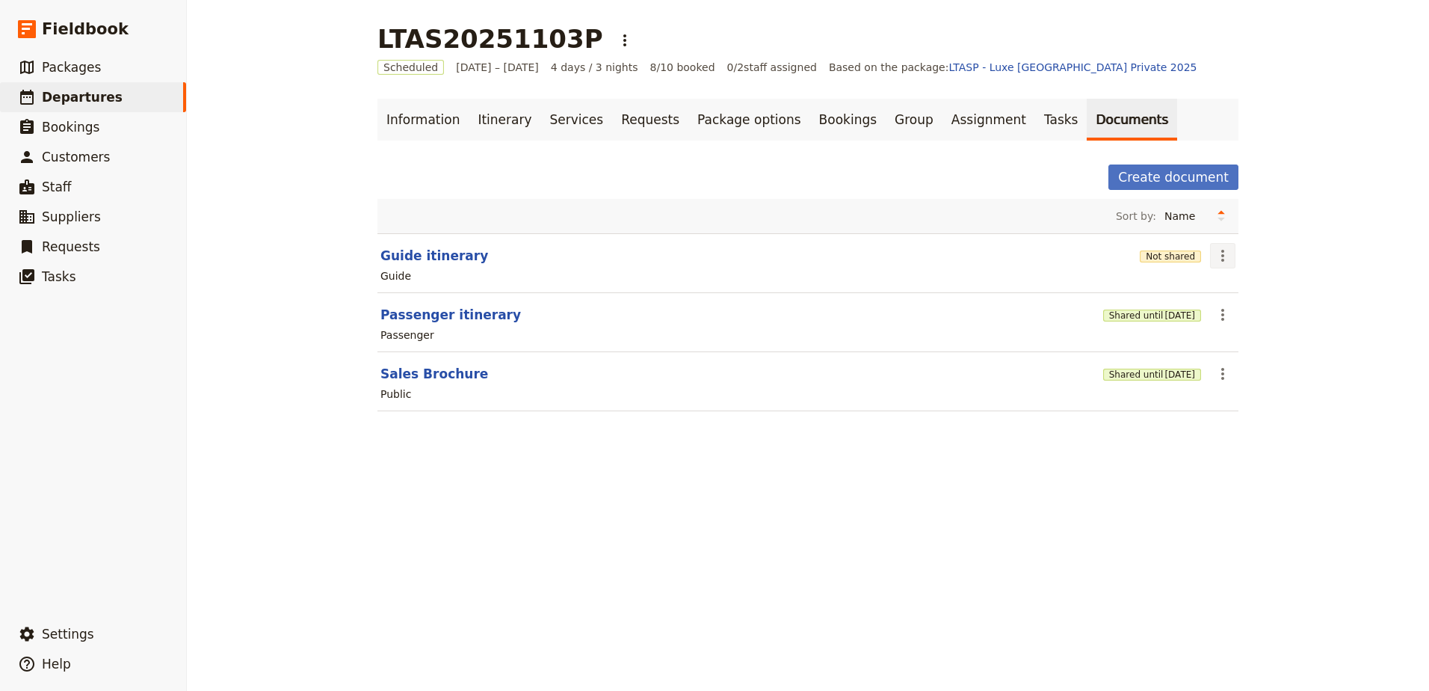
click at [1225, 260] on icon "Actions" at bounding box center [1223, 256] width 18 height 18
click at [1221, 312] on span "Edit document" at bounding box center [1253, 309] width 76 height 15
select select "STAFF"
select select "RUN_SHEET"
select select "DEFAULT"
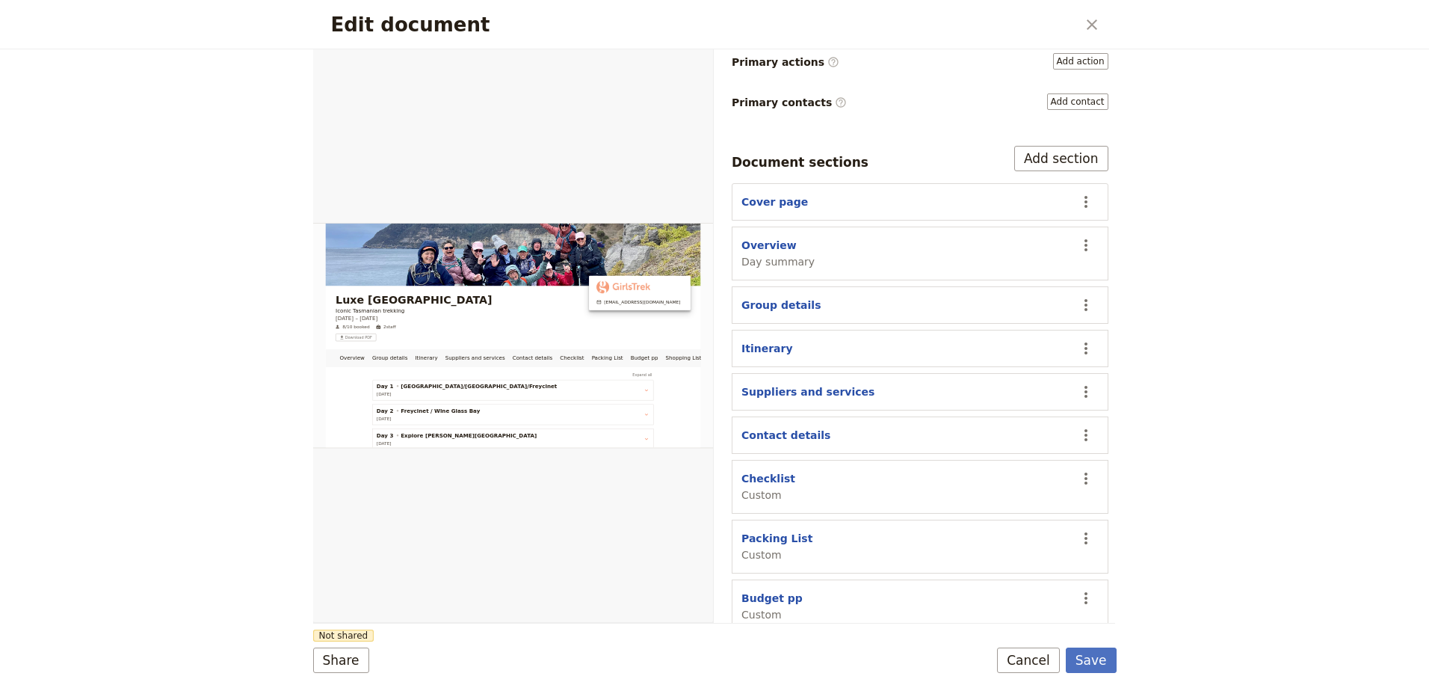
scroll to position [286, 0]
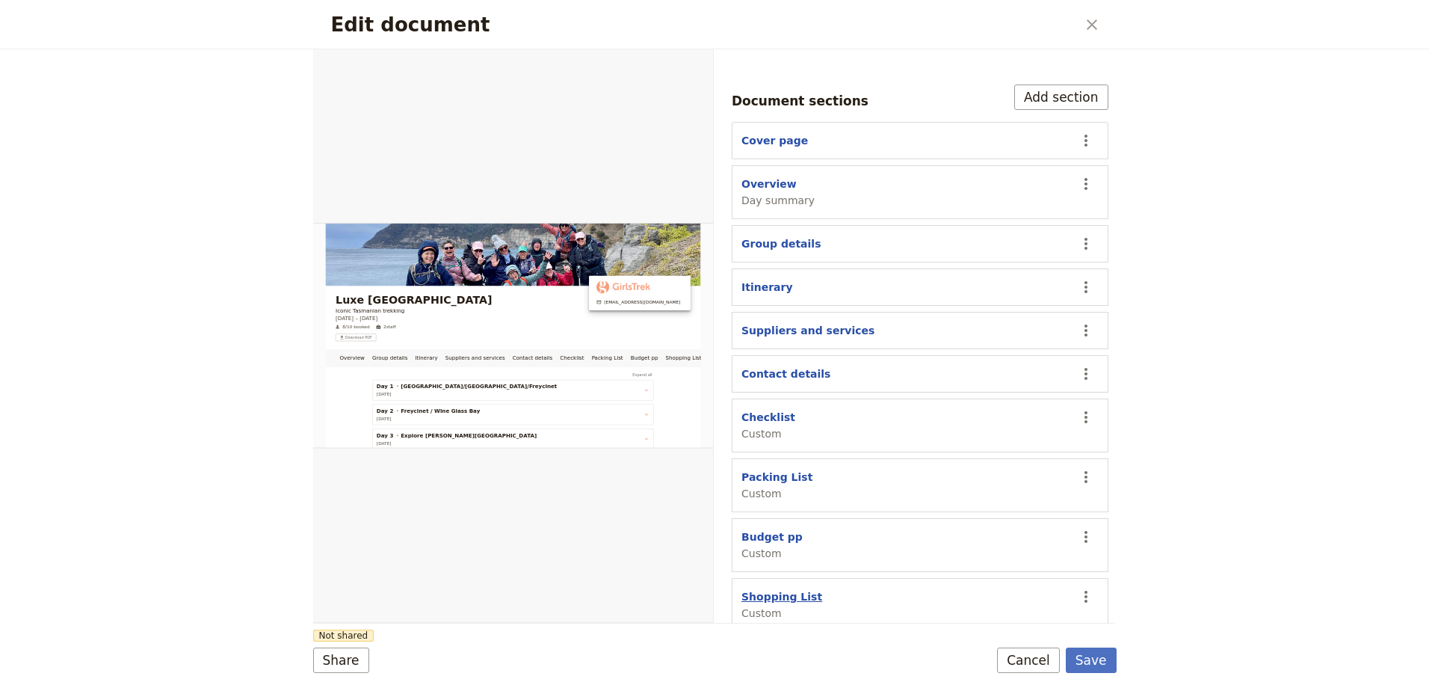
click at [771, 589] on button "Shopping List" at bounding box center [781, 596] width 81 height 15
select select "CUSTOM"
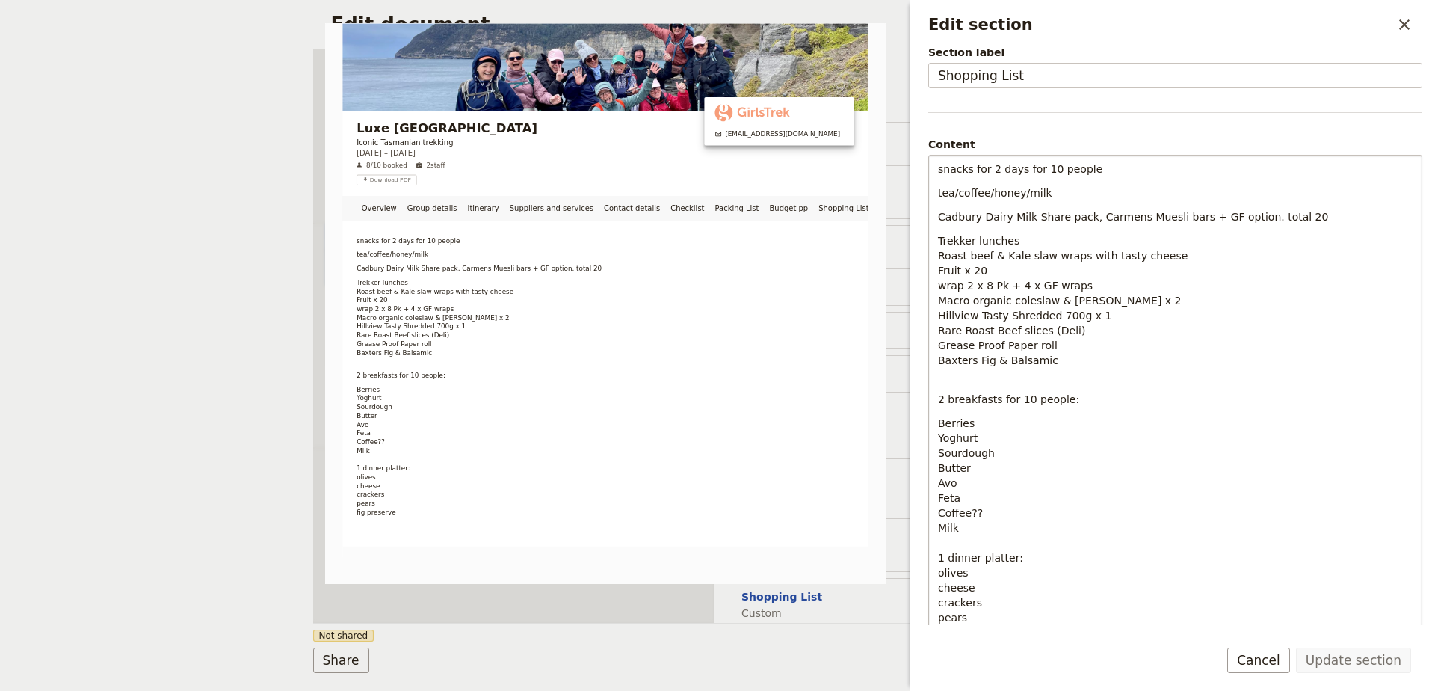
scroll to position [149, 0]
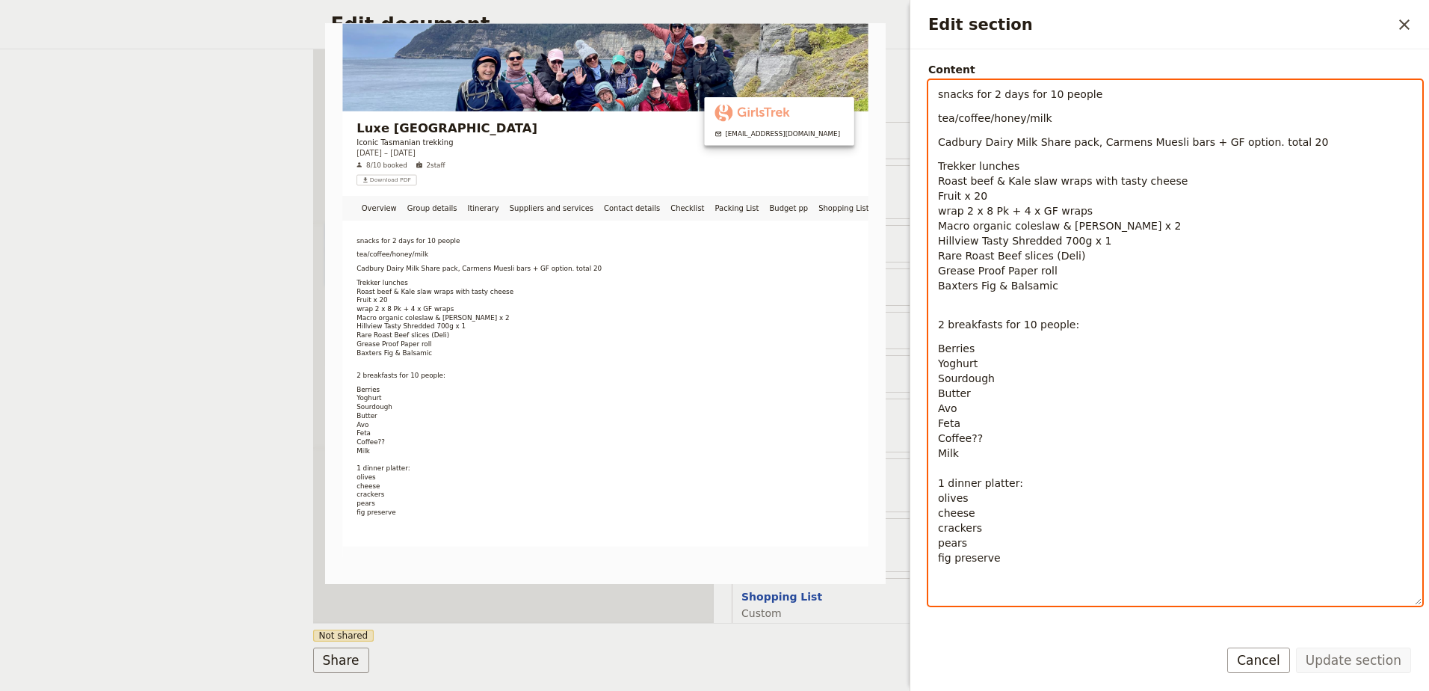
click at [959, 408] on p "Berries Yoghurt Sourdough Butter Avo Feta Coffee?? Milk 1 dinner platter: olive…" at bounding box center [1175, 460] width 475 height 239
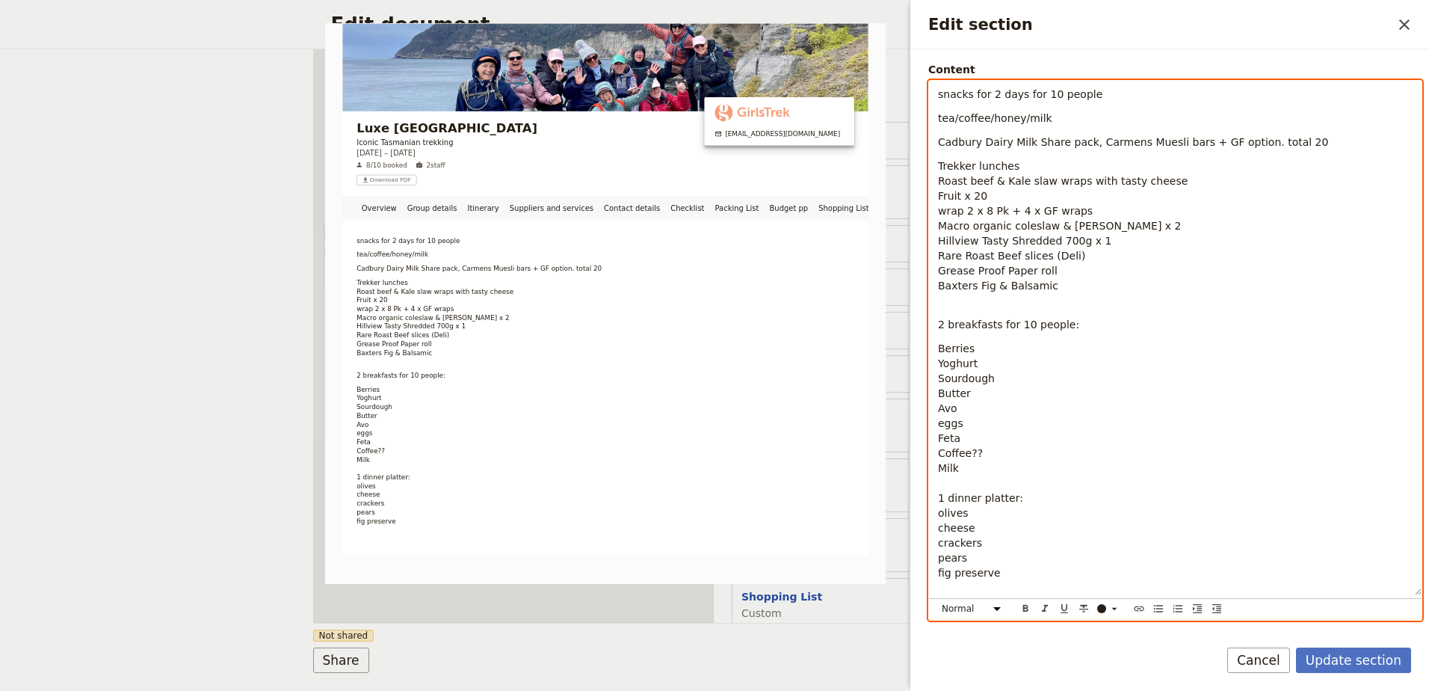
click at [942, 327] on span "2 breakfasts for 10 people:" at bounding box center [1008, 324] width 141 height 12
click at [1125, 357] on p "Berries Yoghurt Sourdough Butter Avo eggs Feta Coffee?? Milk 1 dinner platter: …" at bounding box center [1175, 468] width 475 height 254
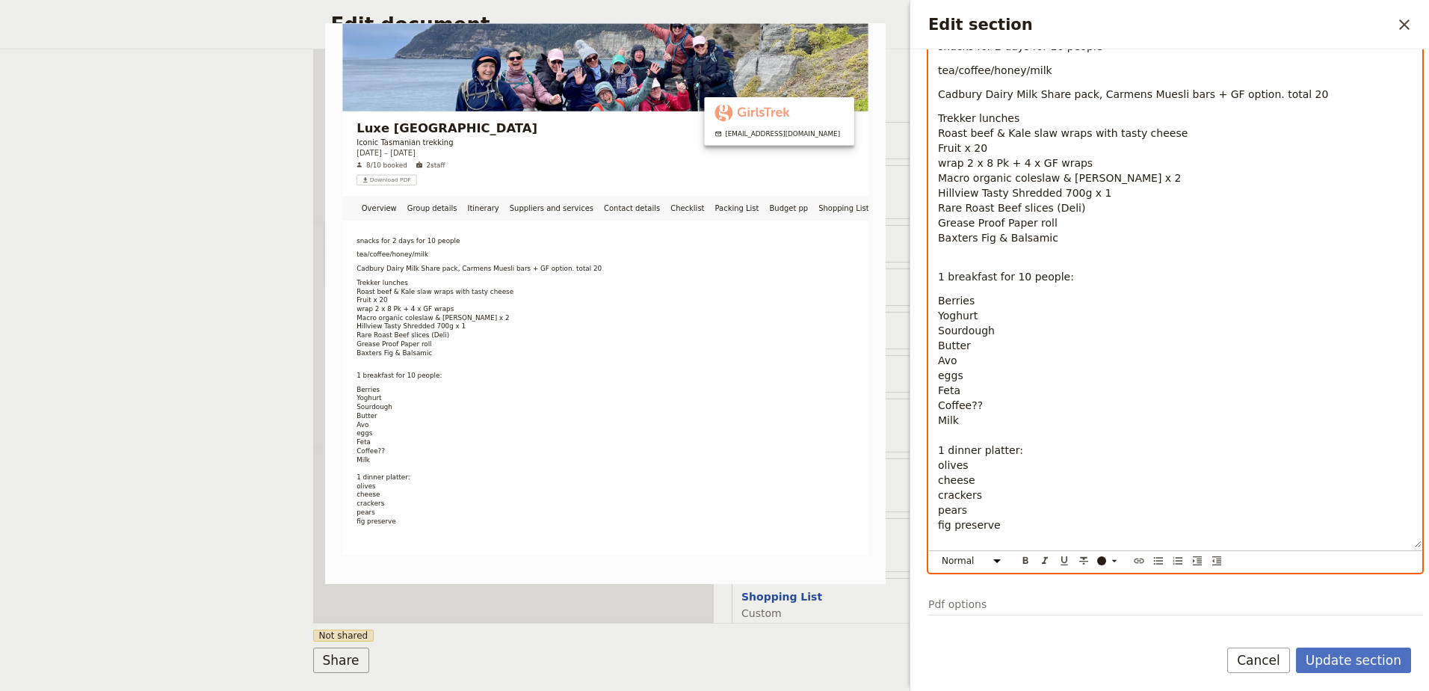
scroll to position [224, 0]
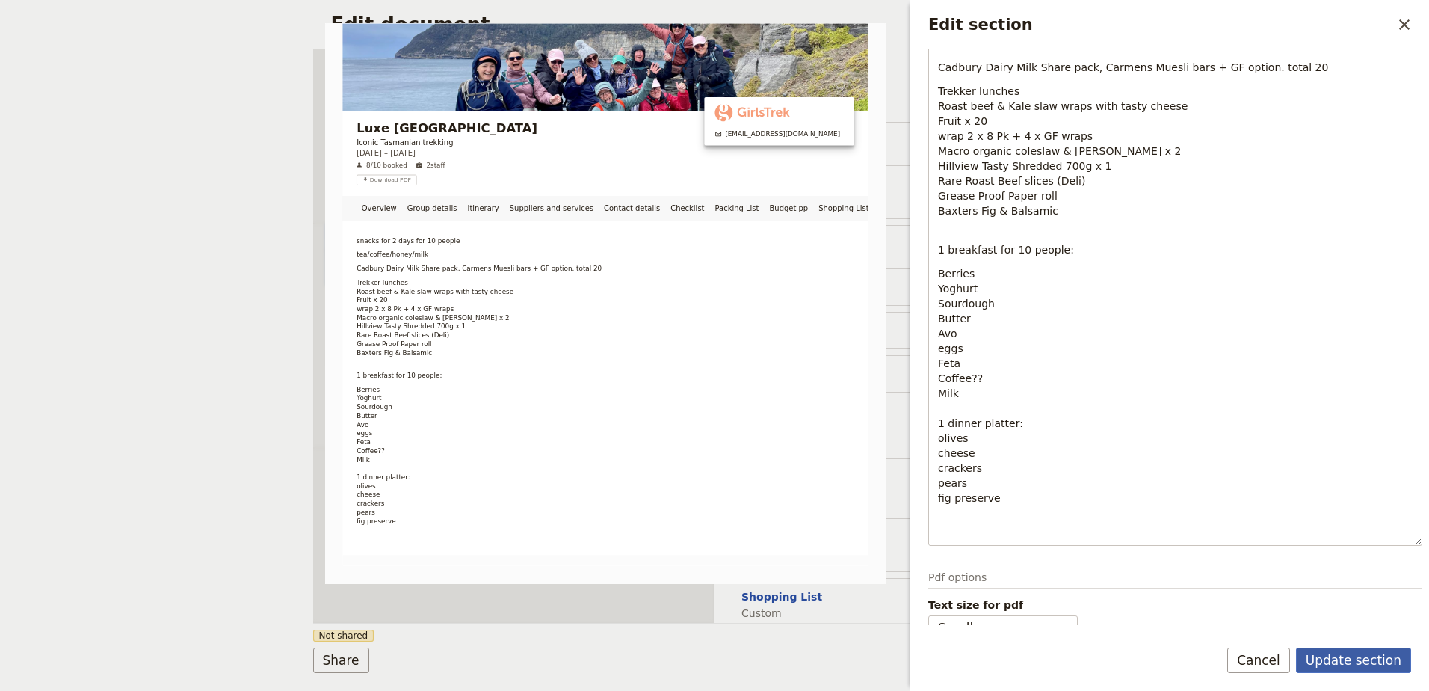
click at [1358, 653] on button "Update section" at bounding box center [1353, 659] width 115 height 25
